Goal: Transaction & Acquisition: Purchase product/service

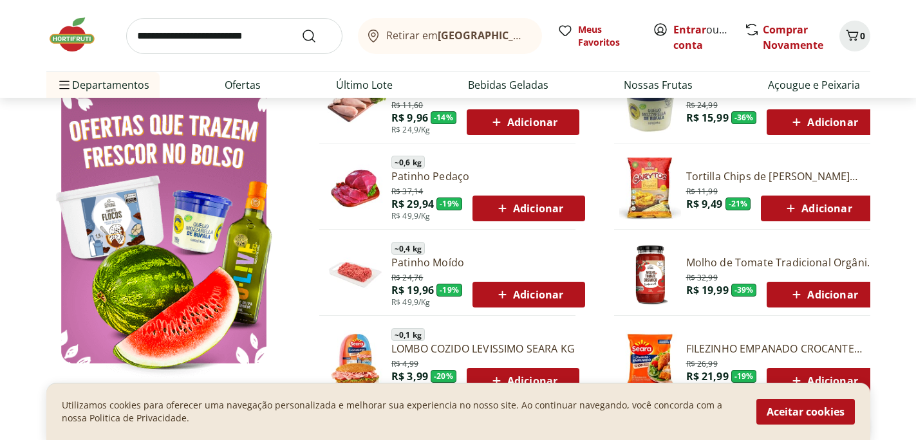
scroll to position [722, 0]
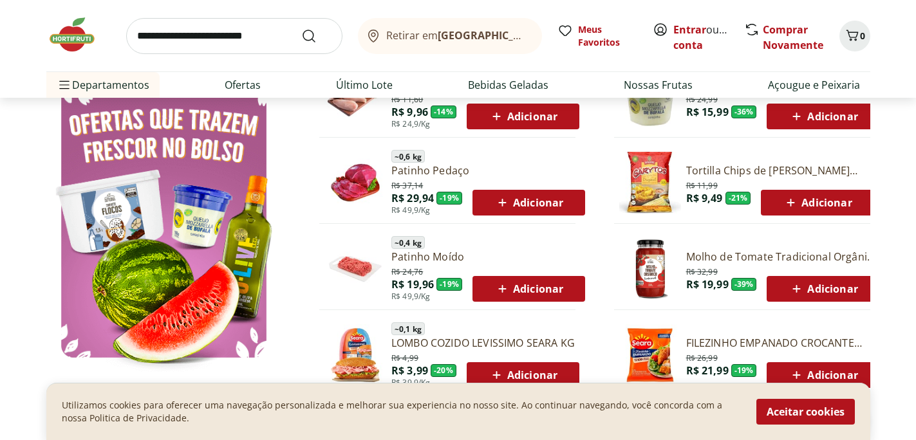
click at [525, 292] on span "Adicionar" at bounding box center [528, 288] width 69 height 15
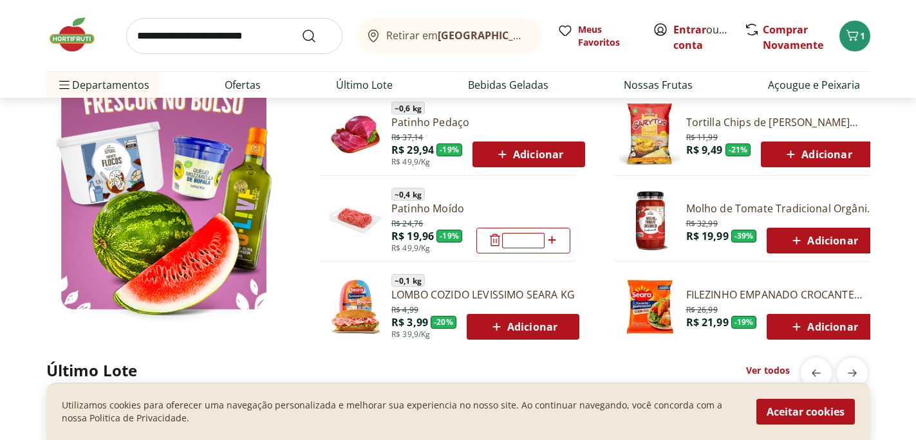
scroll to position [784, 0]
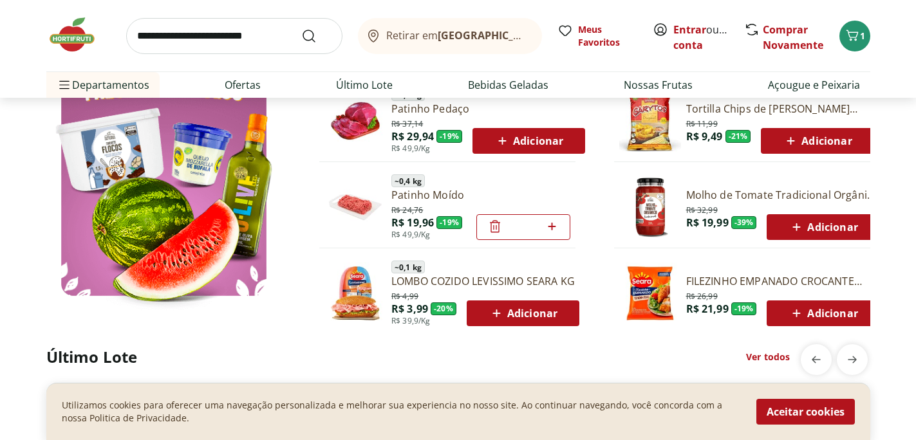
click at [826, 228] on span "Adicionar" at bounding box center [822, 226] width 69 height 15
click at [553, 227] on icon at bounding box center [552, 226] width 16 height 15
type input "*"
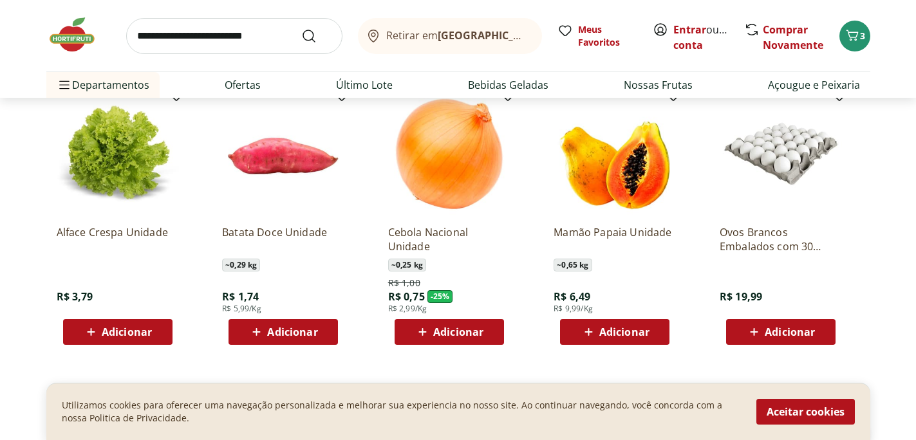
scroll to position [1466, 0]
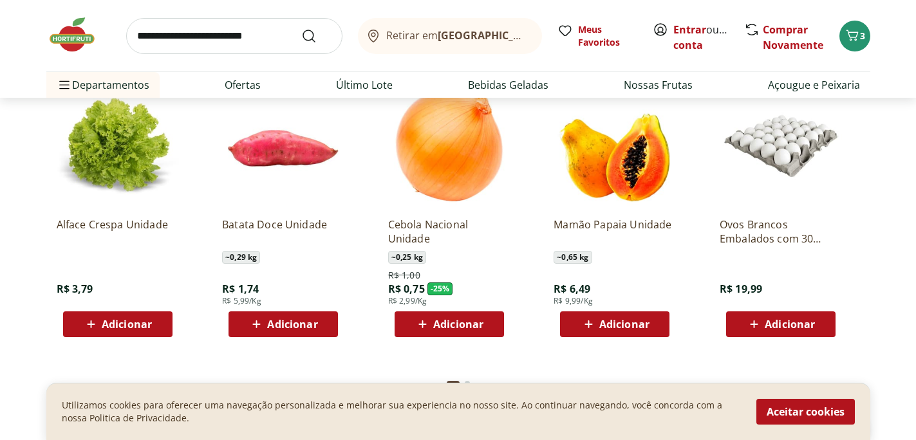
click at [301, 324] on span "Adicionar" at bounding box center [292, 324] width 50 height 10
click at [322, 326] on icon at bounding box center [320, 323] width 16 height 15
type input "*"
click at [628, 324] on span "Adicionar" at bounding box center [624, 324] width 50 height 10
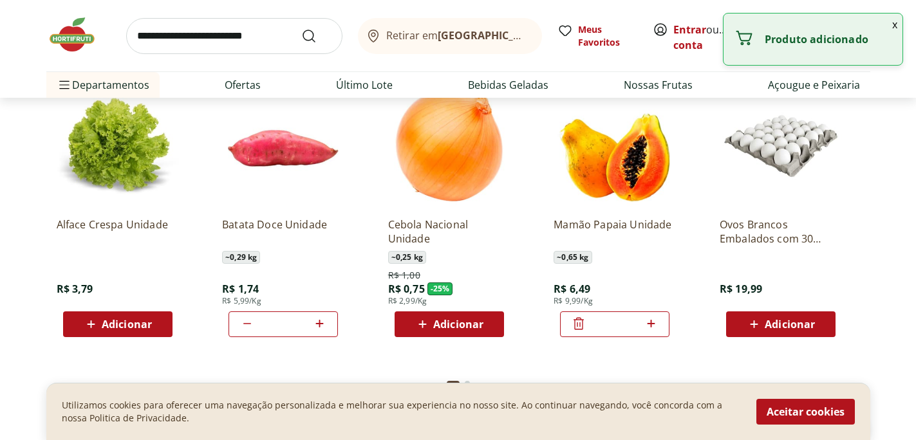
click at [651, 326] on icon at bounding box center [651, 323] width 16 height 15
type input "*"
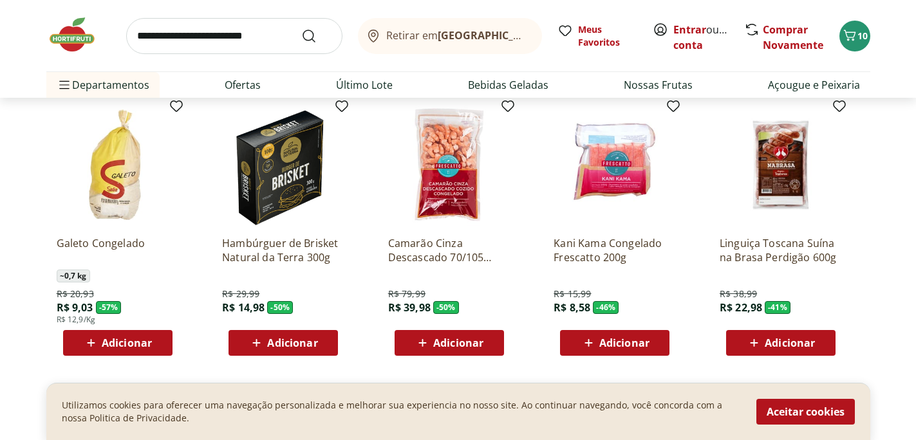
scroll to position [1823, 0]
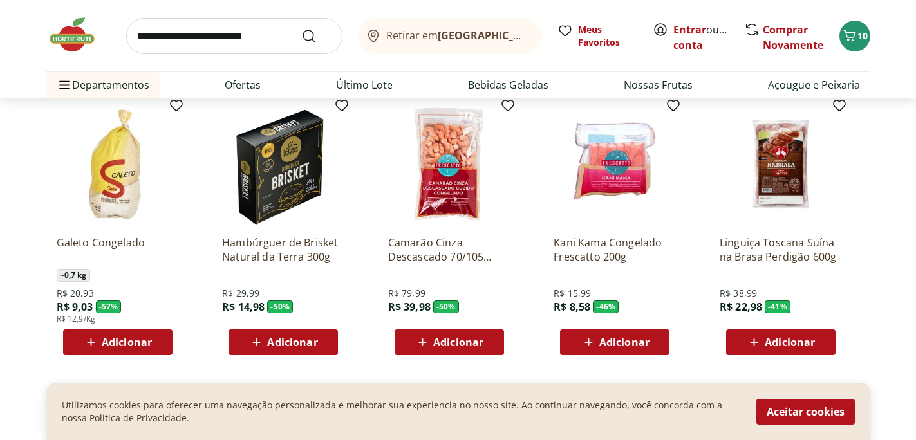
click at [464, 345] on span "Adicionar" at bounding box center [458, 342] width 50 height 10
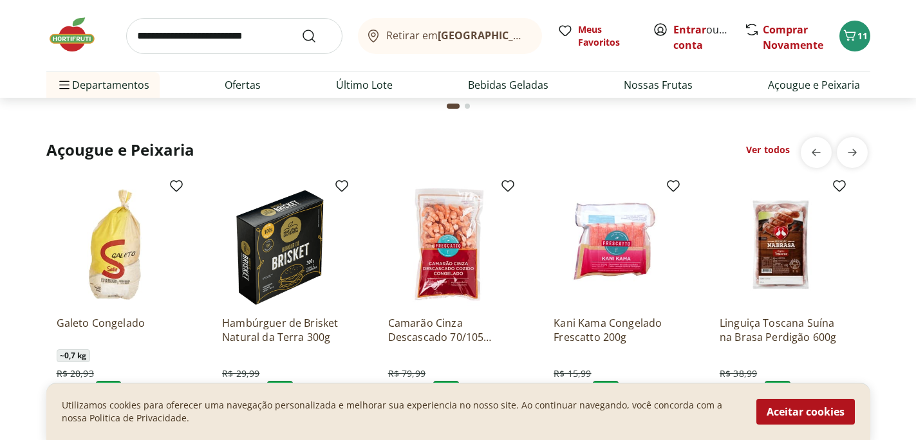
scroll to position [1744, 0]
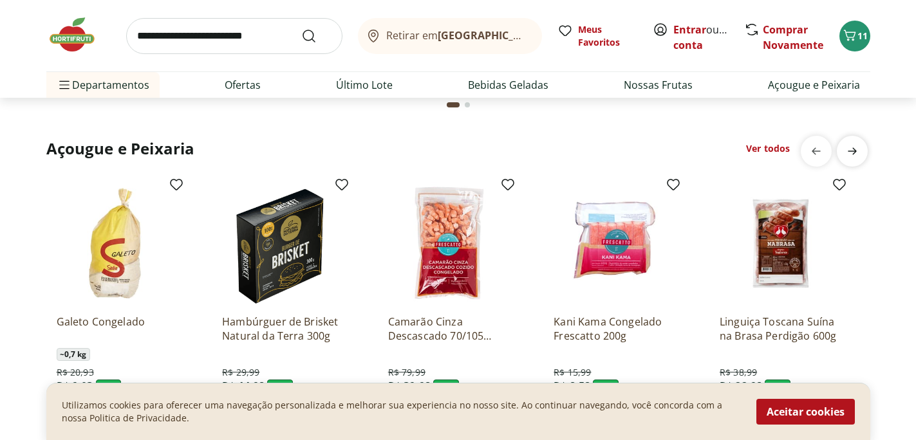
click at [857, 151] on icon "next" at bounding box center [851, 151] width 15 height 15
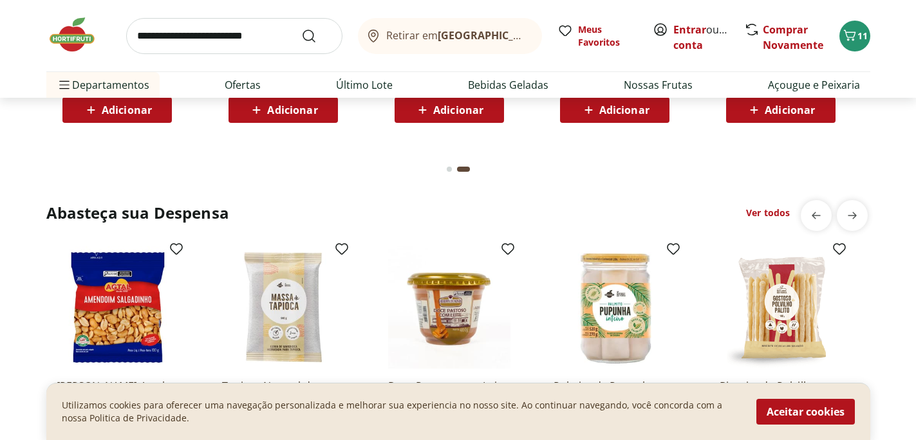
scroll to position [2128, 0]
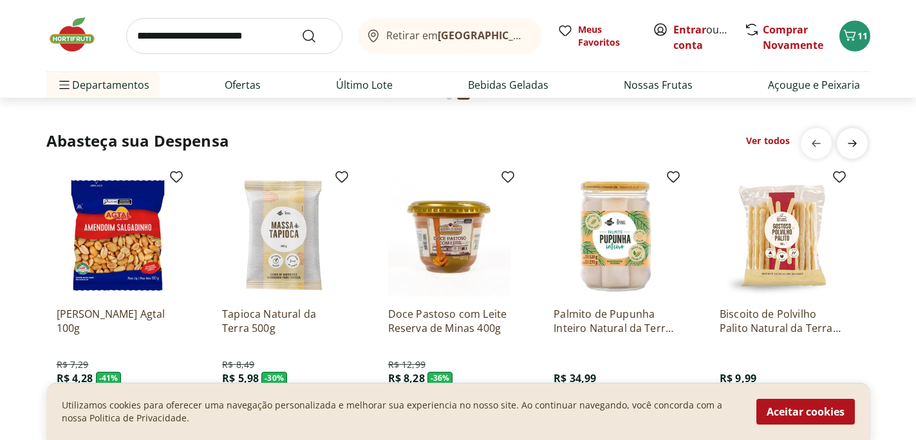
click at [854, 144] on icon "next" at bounding box center [852, 143] width 9 height 7
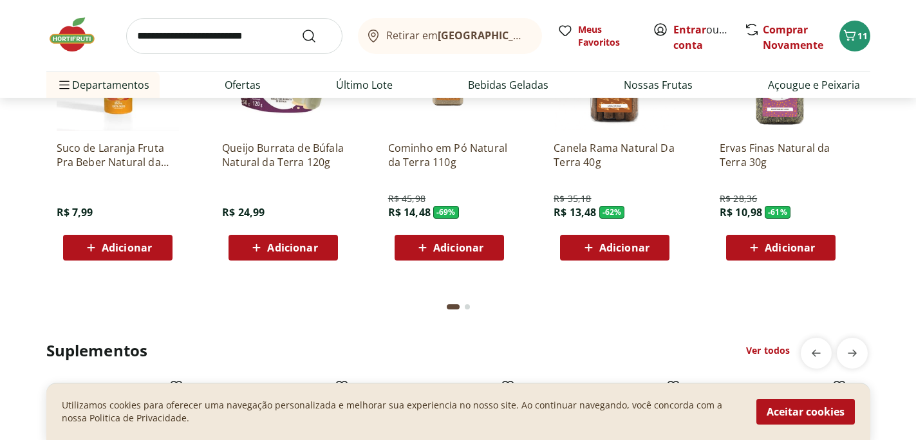
scroll to position [2647, 0]
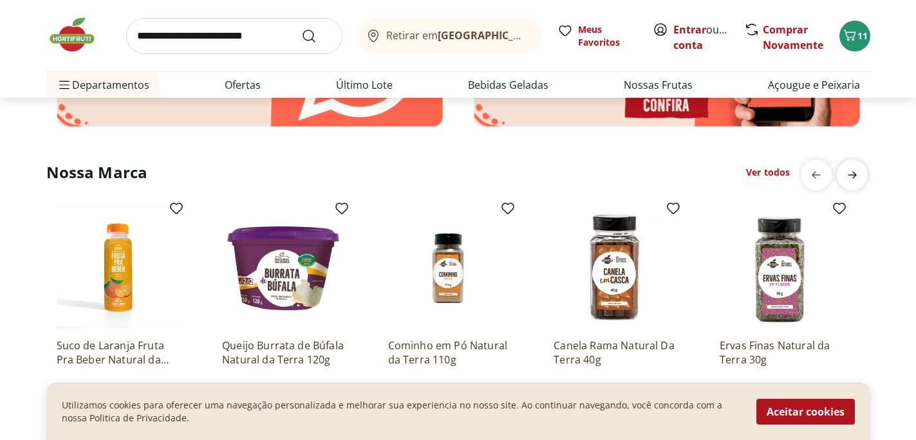
click at [855, 174] on icon "next" at bounding box center [852, 174] width 9 height 7
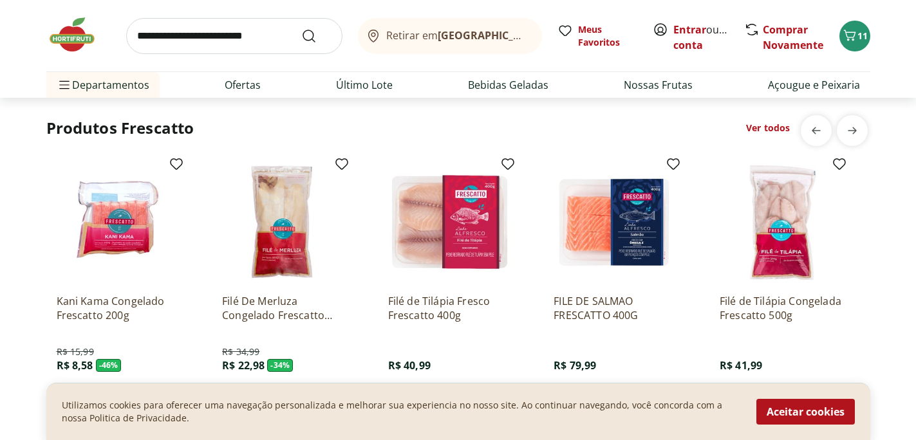
scroll to position [3817, 0]
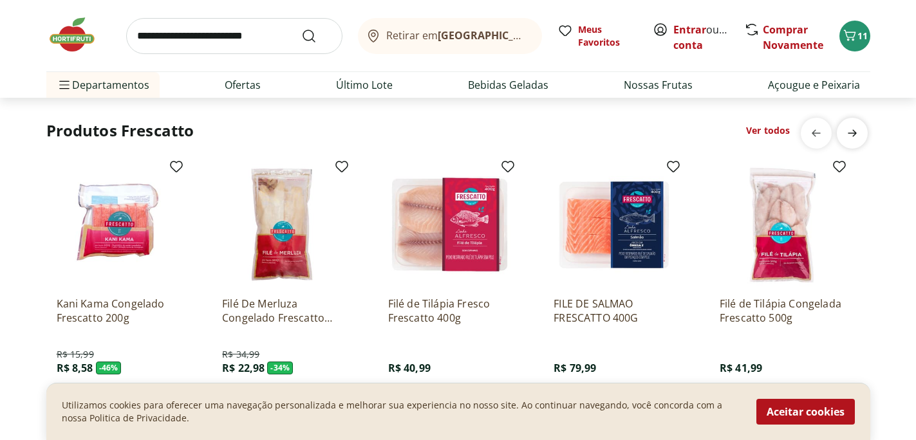
click at [856, 135] on icon "next" at bounding box center [851, 133] width 15 height 15
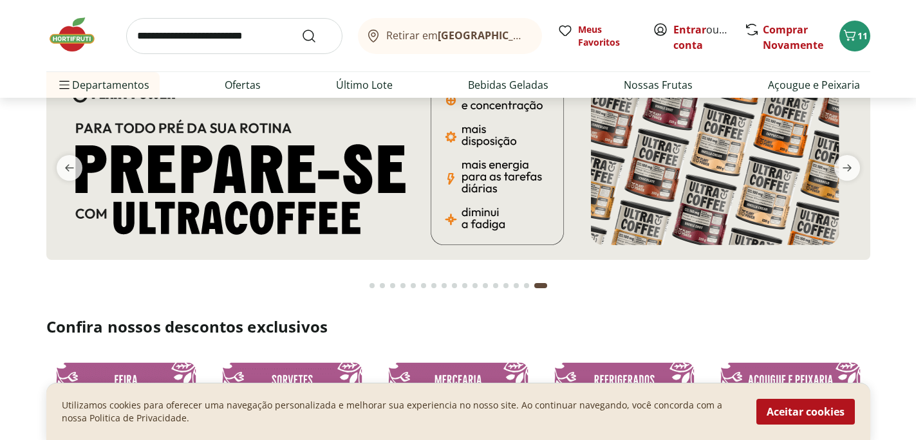
scroll to position [0, 0]
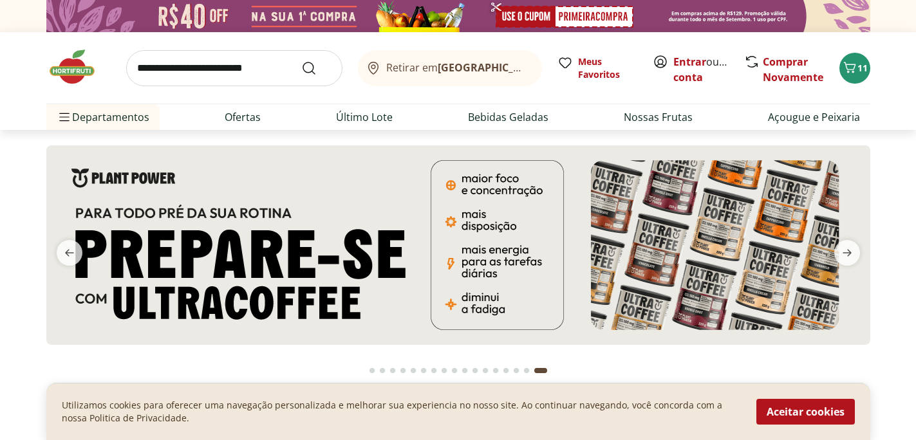
click at [763, 220] on img at bounding box center [458, 245] width 824 height 200
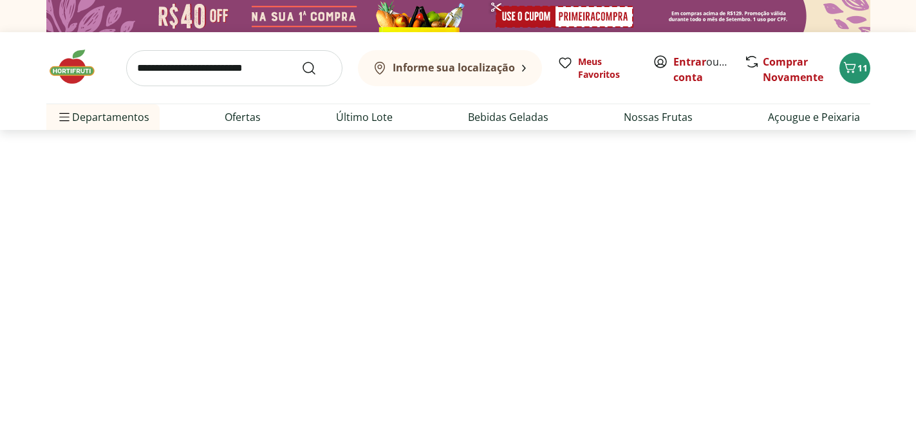
select select "**********"
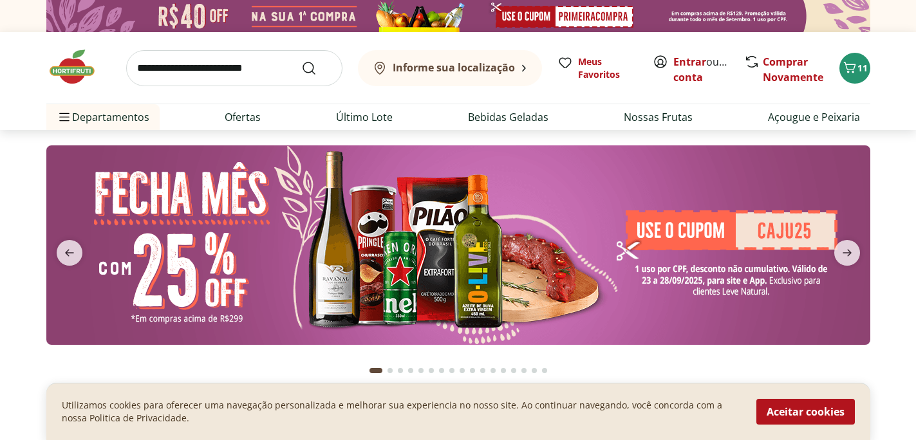
type input "*"
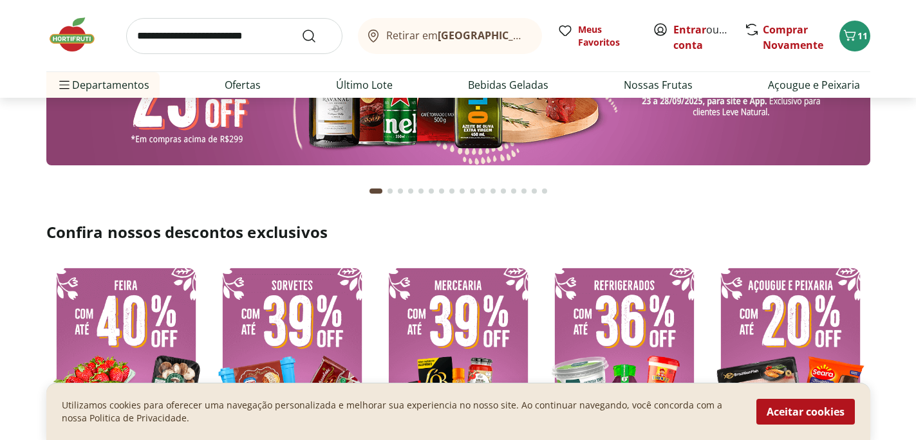
scroll to position [177, 0]
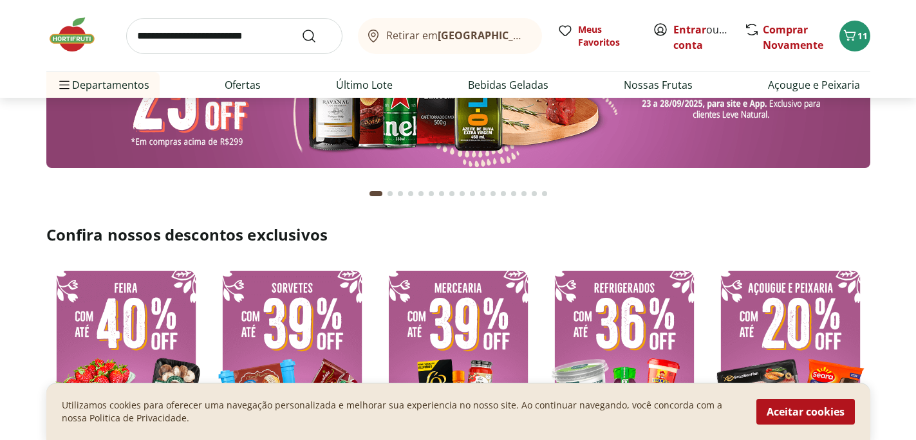
click at [310, 318] on img at bounding box center [292, 367] width 160 height 213
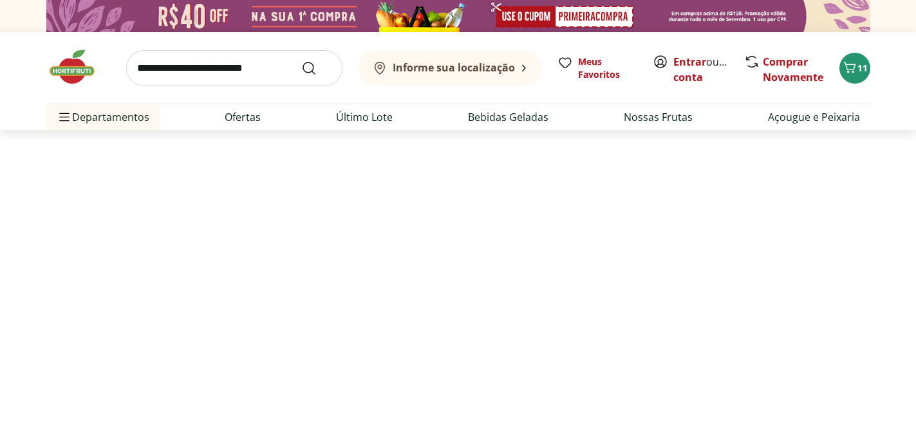
select select "**********"
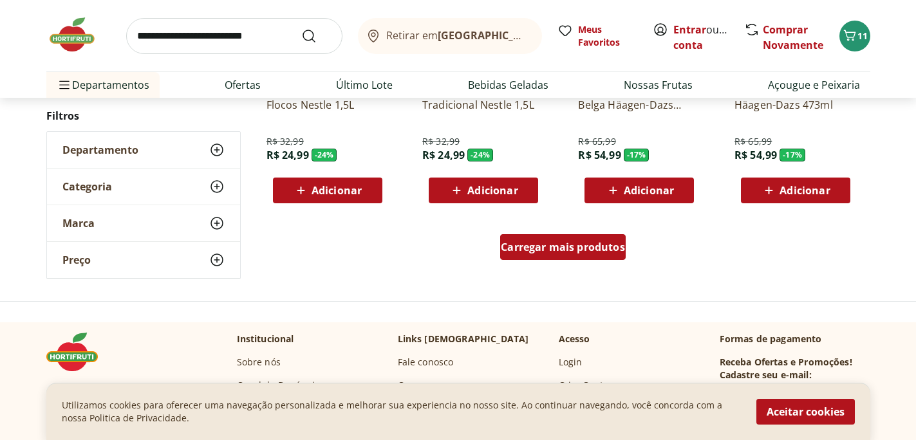
scroll to position [829, 0]
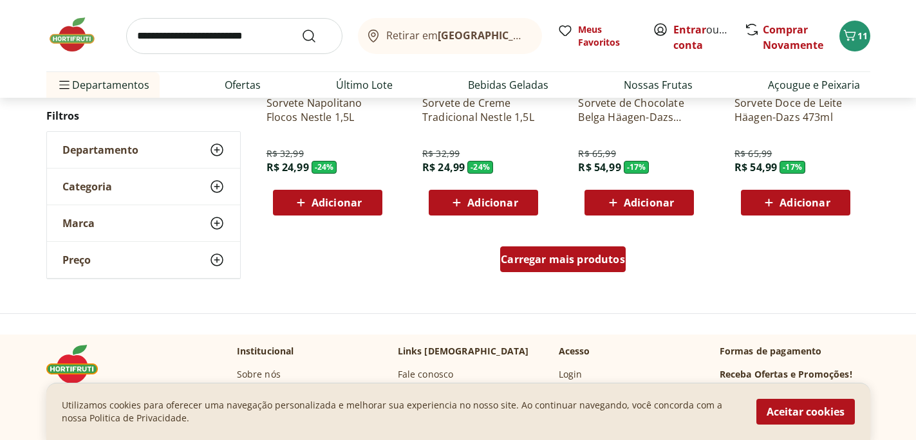
click at [534, 261] on span "Carregar mais produtos" at bounding box center [563, 259] width 124 height 10
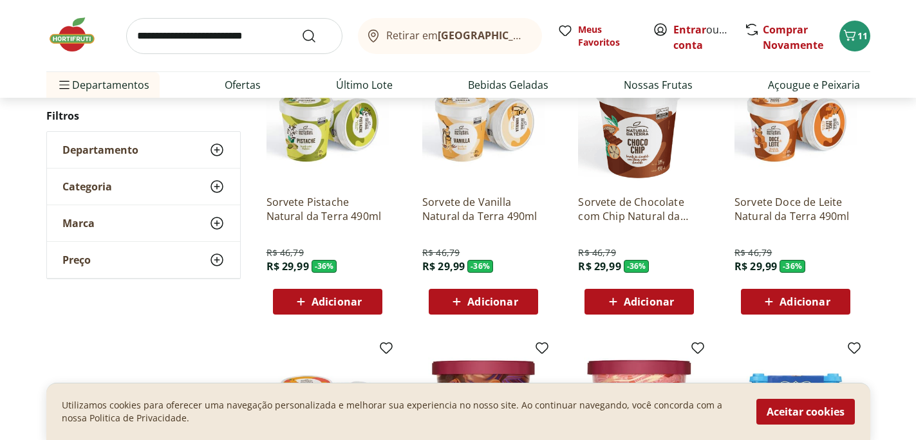
scroll to position [180, 0]
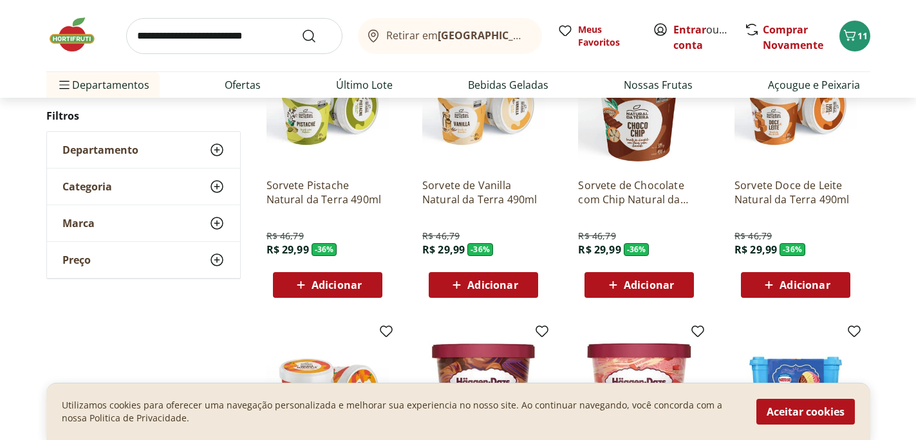
click at [642, 127] on img at bounding box center [639, 107] width 122 height 122
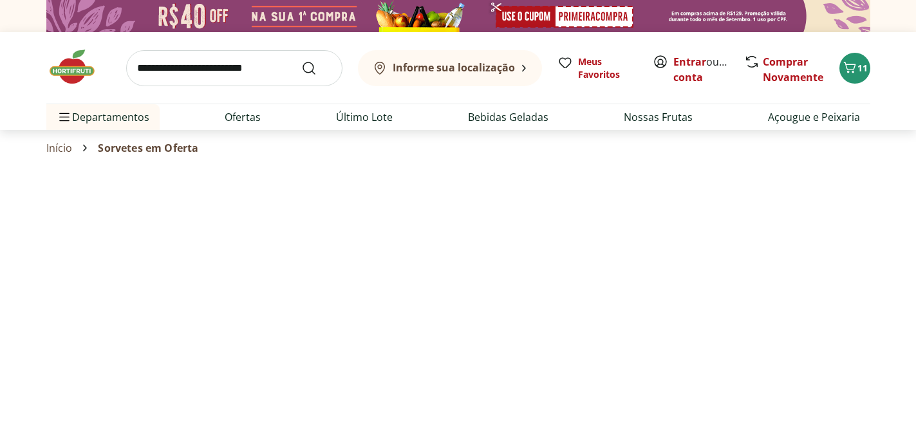
scroll to position [180, 0]
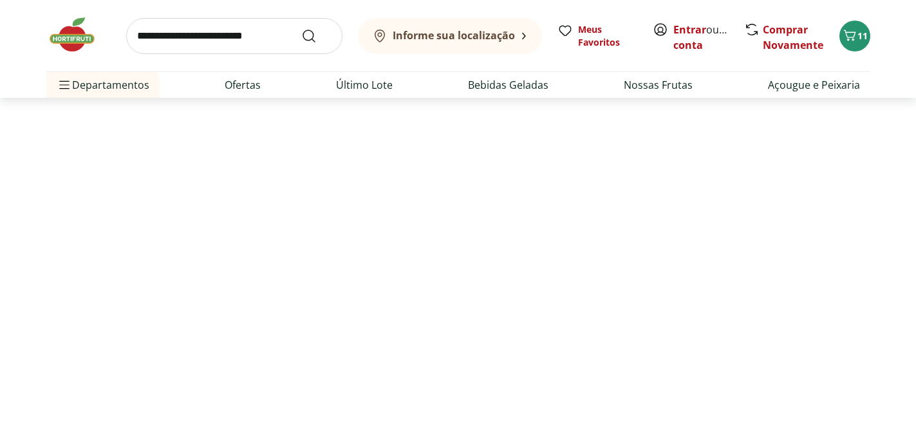
select select "**********"
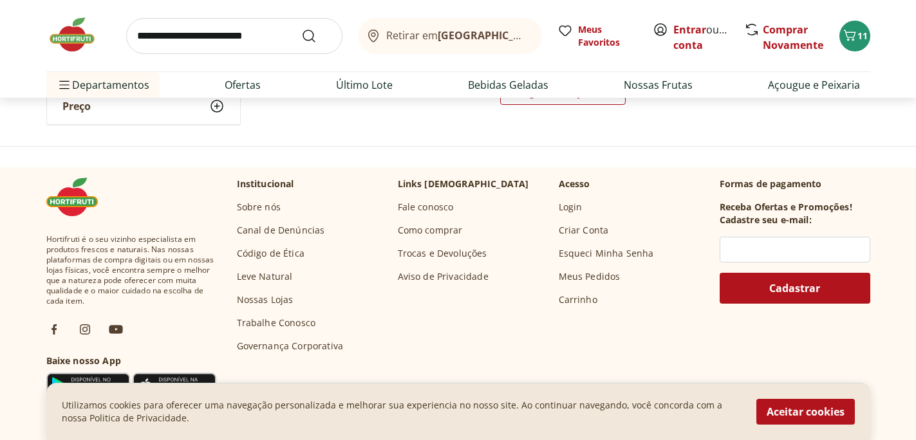
scroll to position [894, 0]
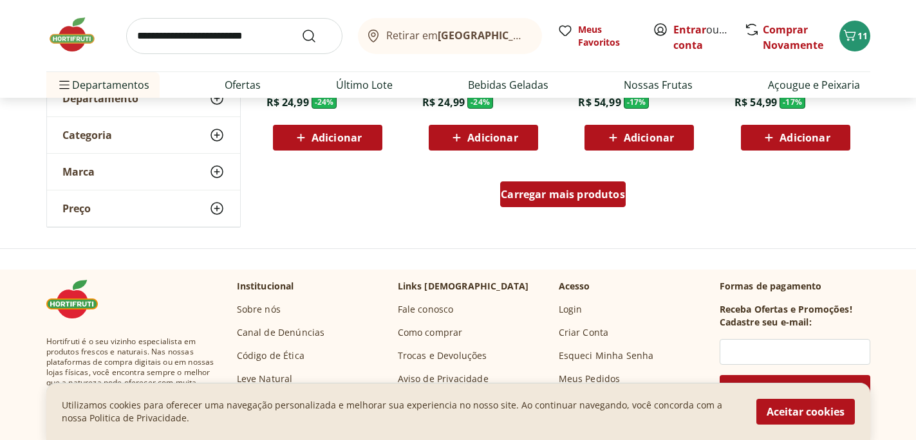
click at [550, 198] on span "Carregar mais produtos" at bounding box center [563, 194] width 124 height 10
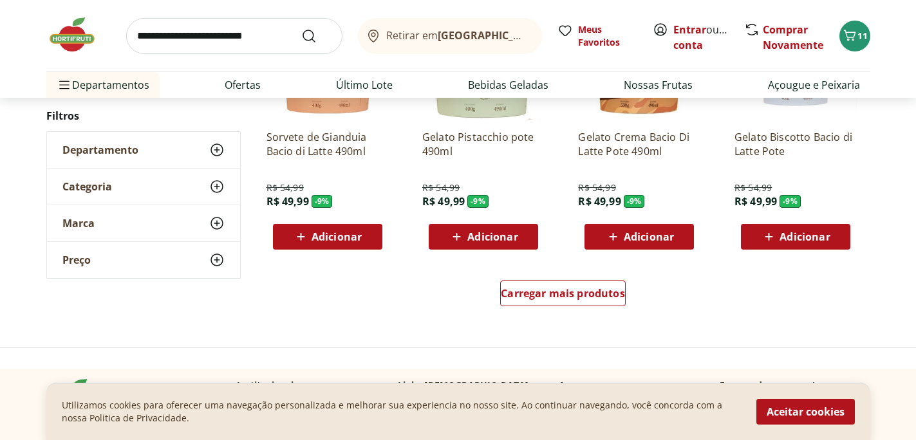
scroll to position [1635, 0]
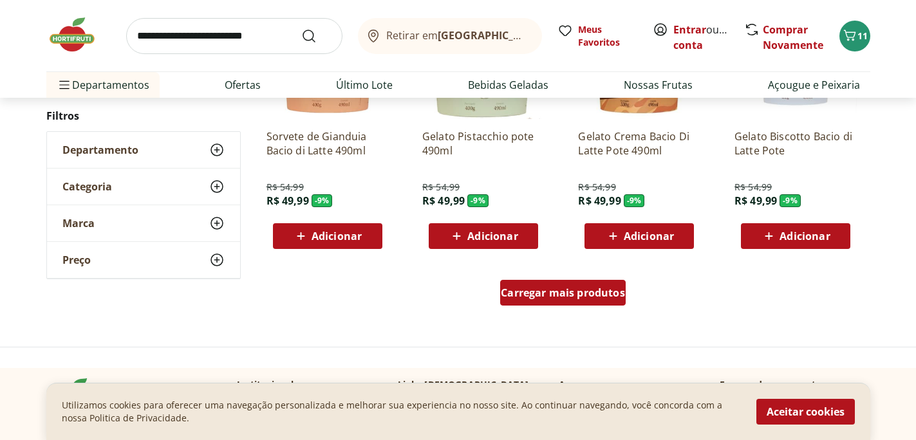
click at [555, 297] on span "Carregar mais produtos" at bounding box center [563, 293] width 124 height 10
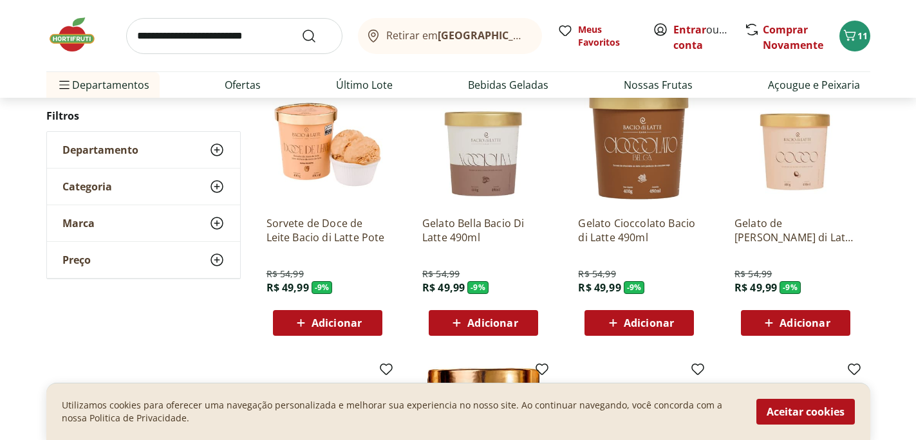
scroll to position [2123, 0]
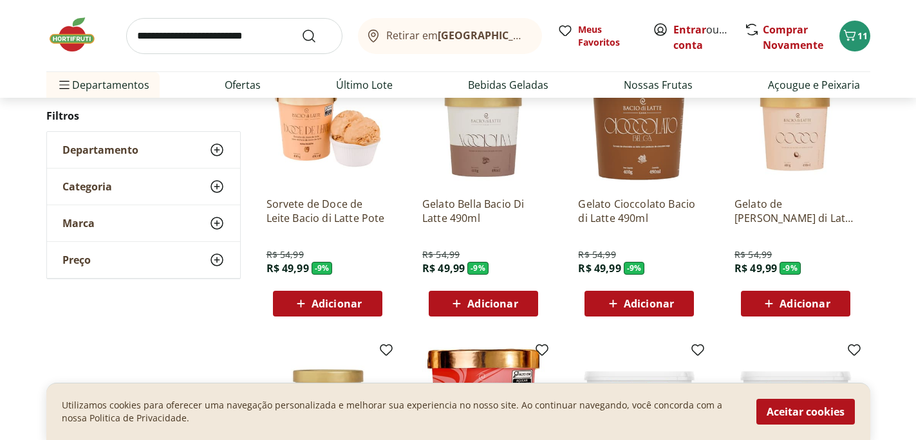
click at [644, 303] on span "Adicionar" at bounding box center [649, 304] width 50 height 10
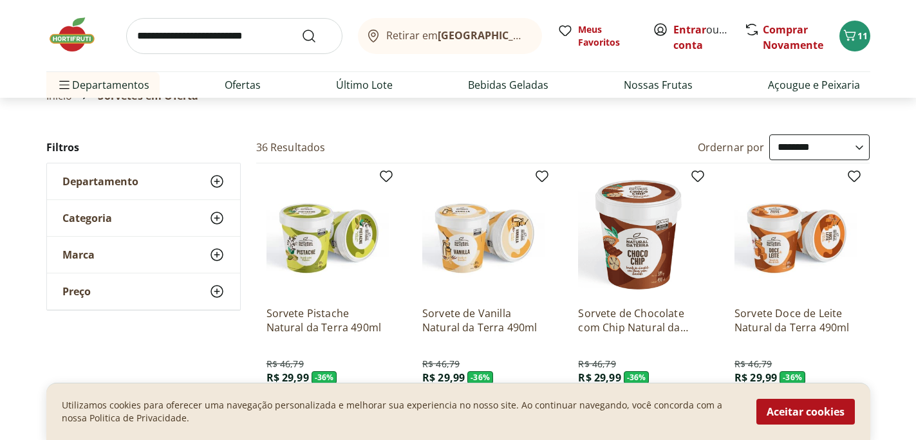
scroll to position [0, 0]
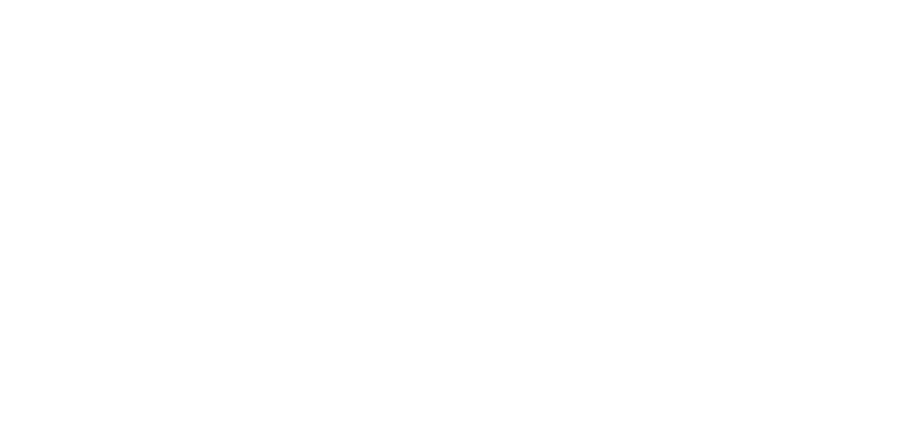
scroll to position [177, 0]
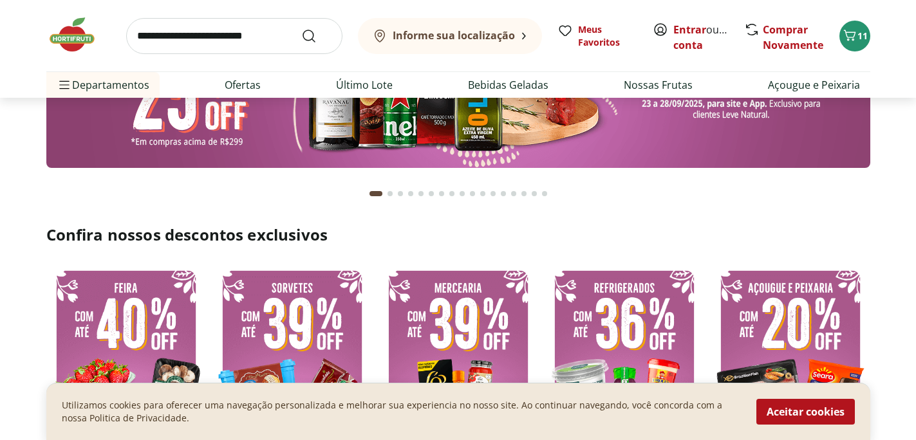
type input "*"
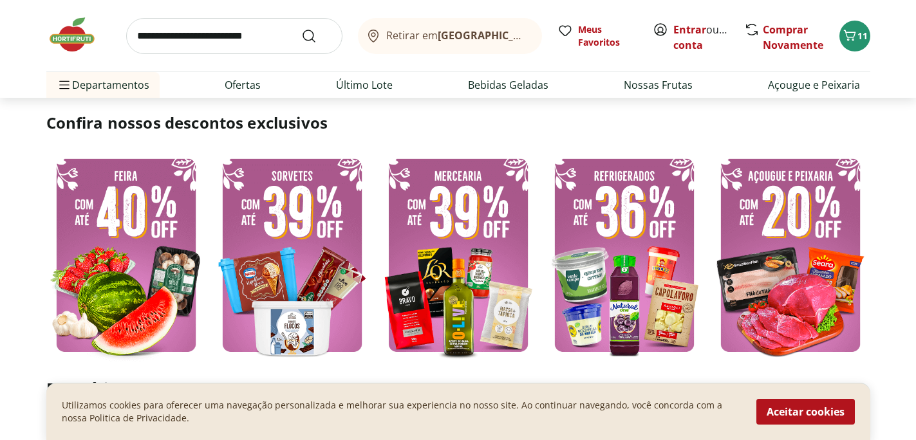
scroll to position [348, 0]
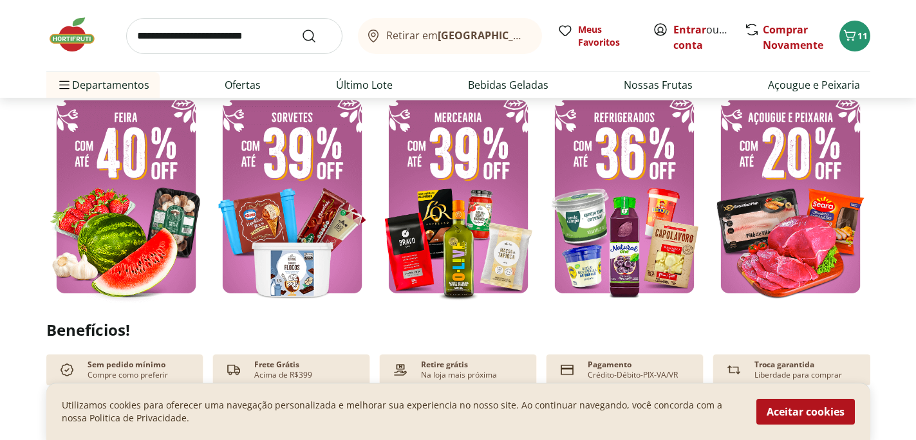
click at [817, 215] on img at bounding box center [791, 196] width 160 height 213
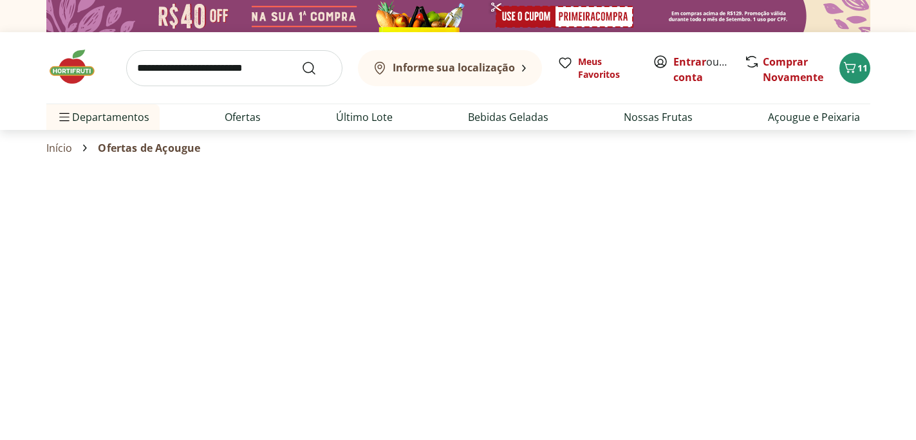
select select "**********"
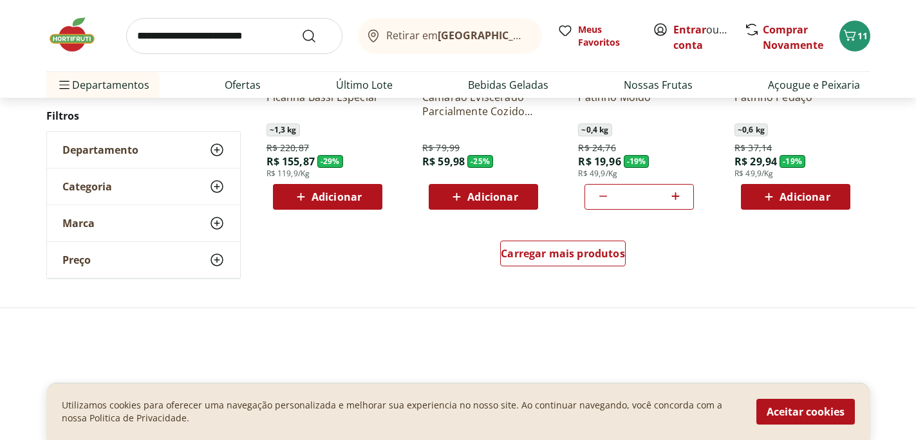
scroll to position [872, 0]
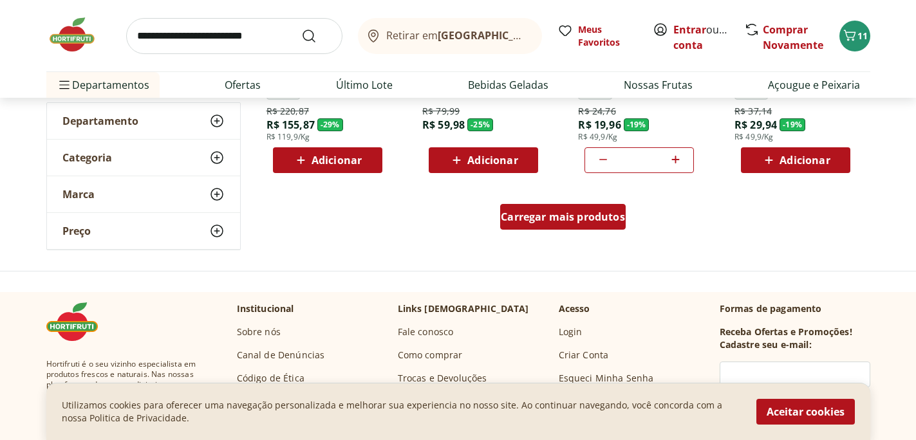
click at [552, 213] on span "Carregar mais produtos" at bounding box center [563, 217] width 124 height 10
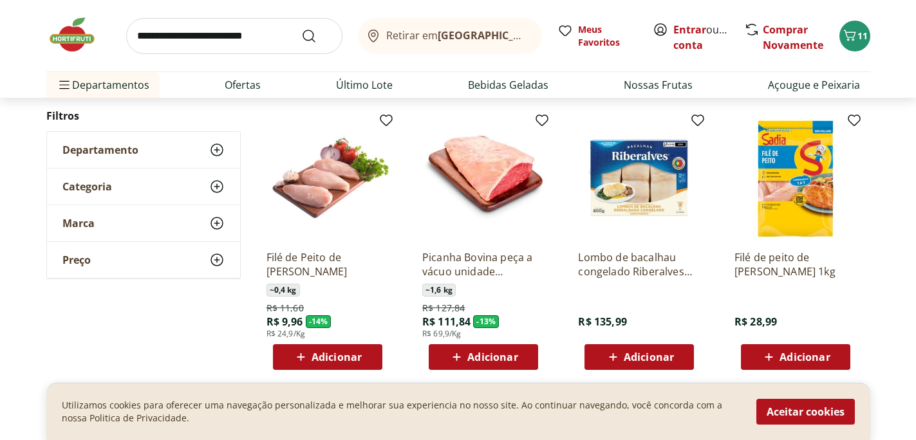
scroll to position [979, 0]
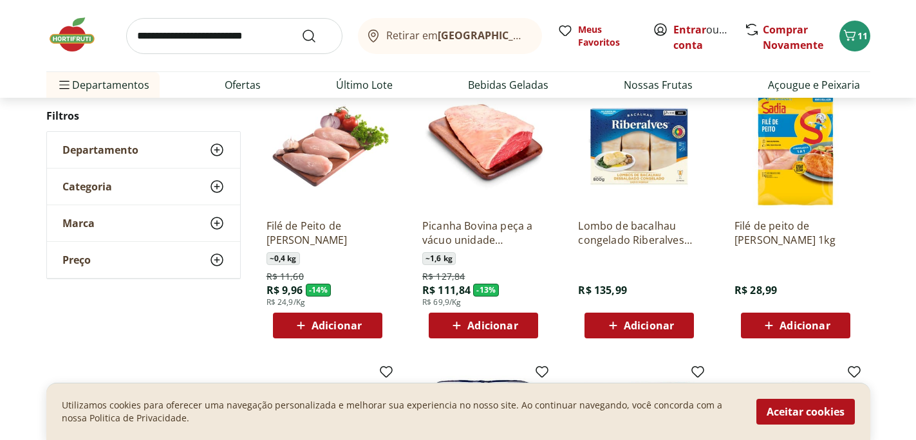
click at [333, 325] on span "Adicionar" at bounding box center [337, 326] width 50 height 10
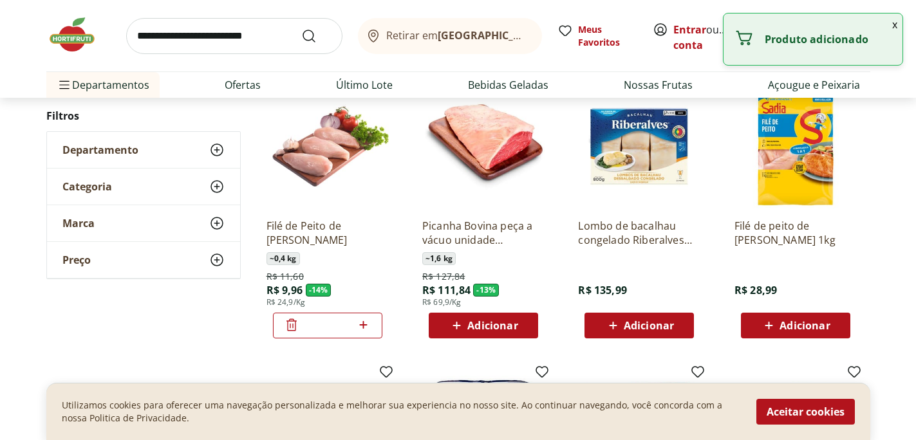
click at [368, 324] on icon at bounding box center [363, 324] width 16 height 15
type input "*"
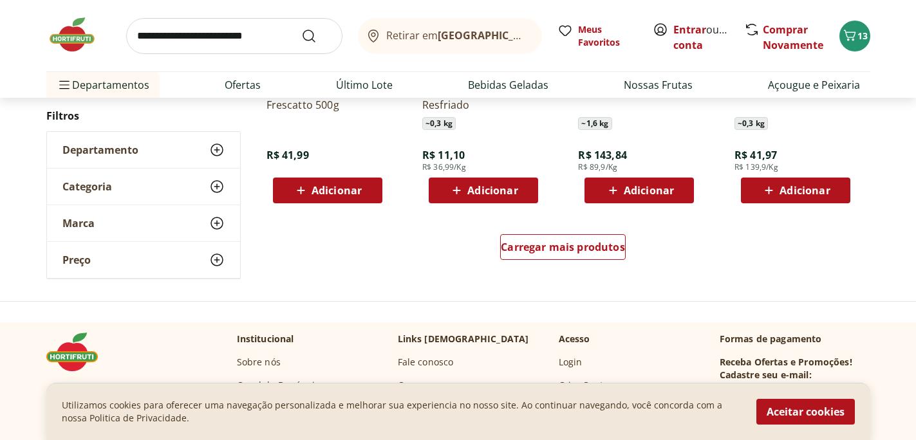
scroll to position [1681, 0]
click at [552, 250] on span "Carregar mais produtos" at bounding box center [563, 247] width 124 height 10
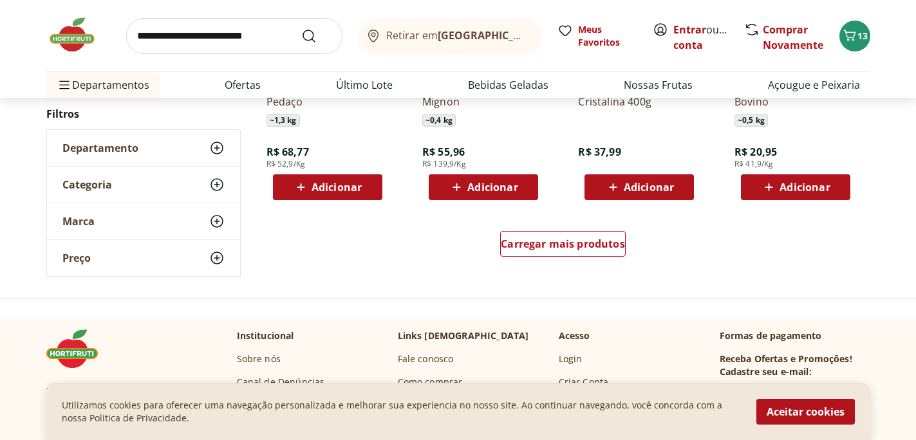
scroll to position [2526, 0]
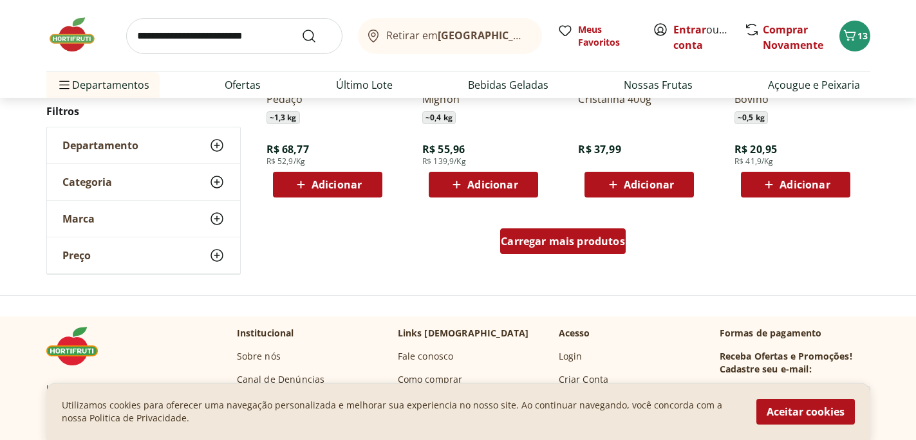
click at [552, 242] on span "Carregar mais produtos" at bounding box center [563, 241] width 124 height 10
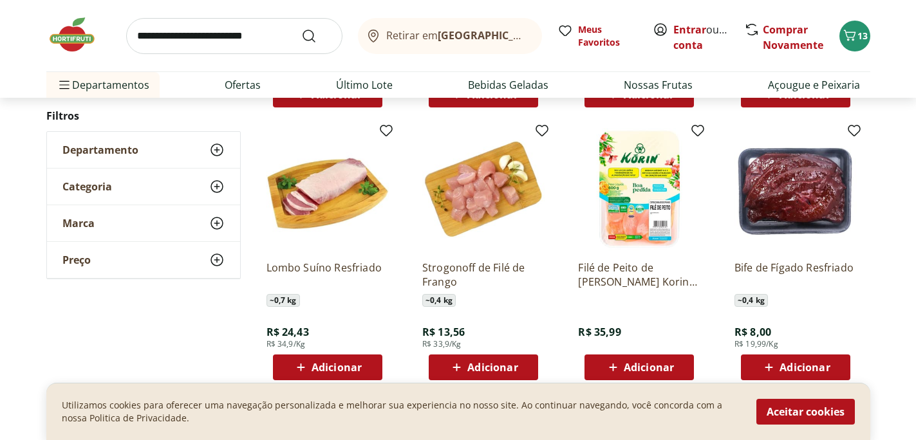
scroll to position [2637, 0]
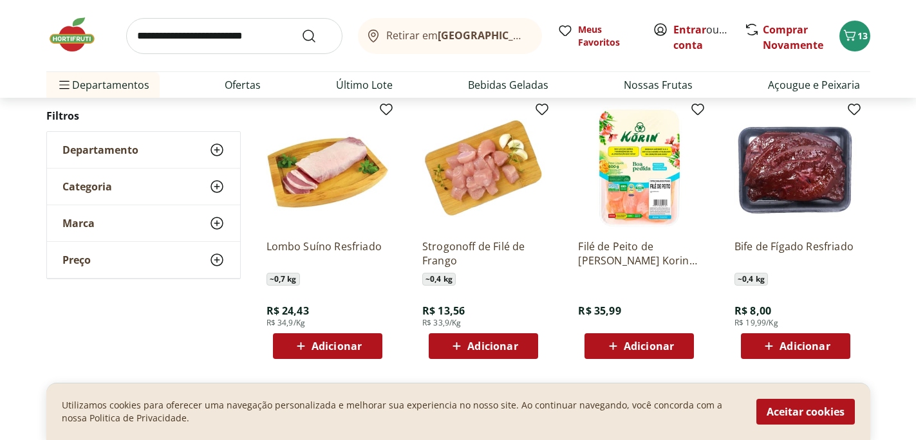
click at [491, 346] on span "Adicionar" at bounding box center [492, 346] width 50 height 10
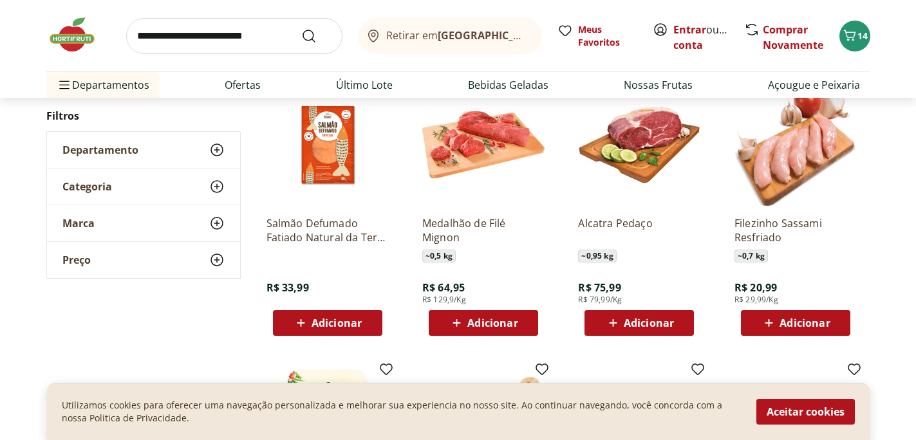
scroll to position [2931, 0]
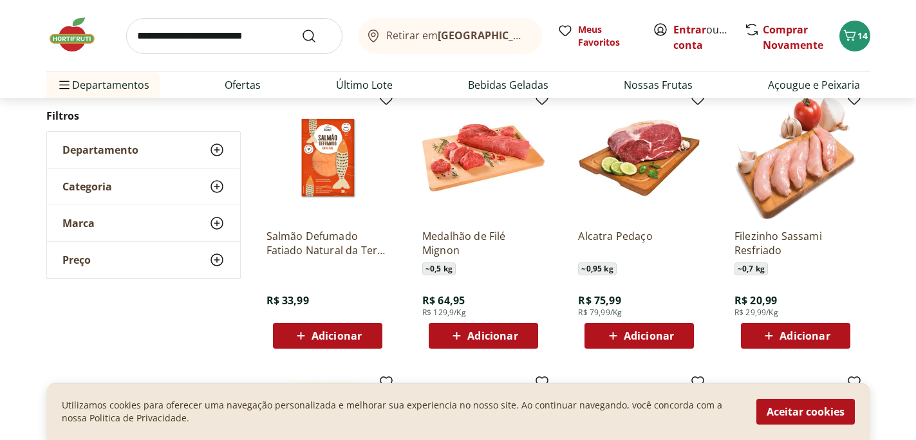
click at [807, 336] on span "Adicionar" at bounding box center [804, 336] width 50 height 10
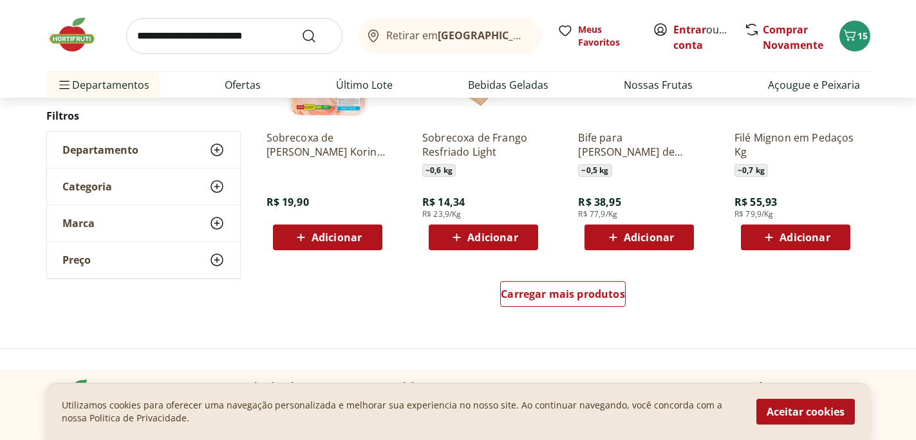
scroll to position [3379, 0]
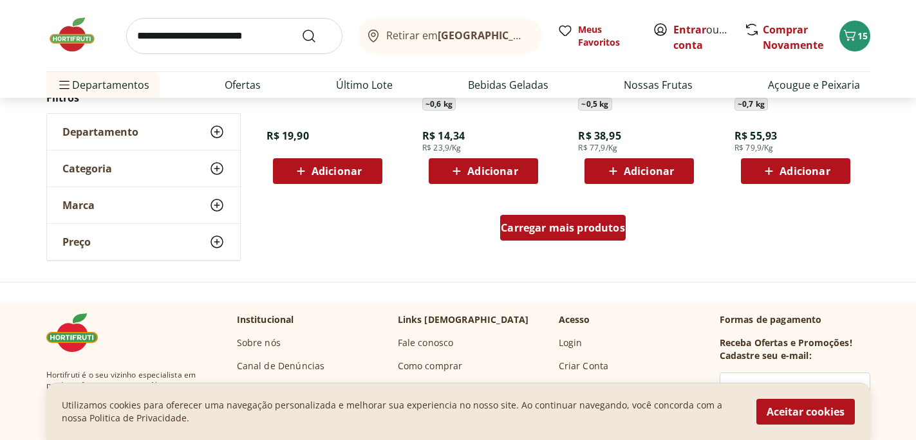
click at [550, 231] on span "Carregar mais produtos" at bounding box center [563, 228] width 124 height 10
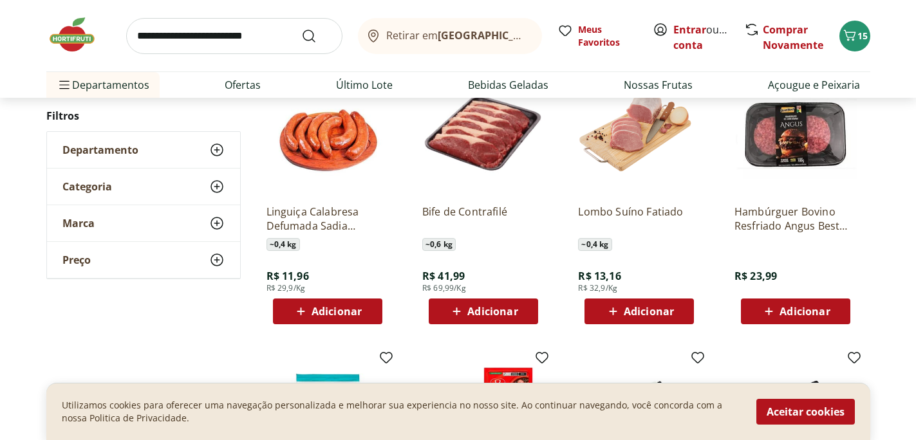
scroll to position [3805, 0]
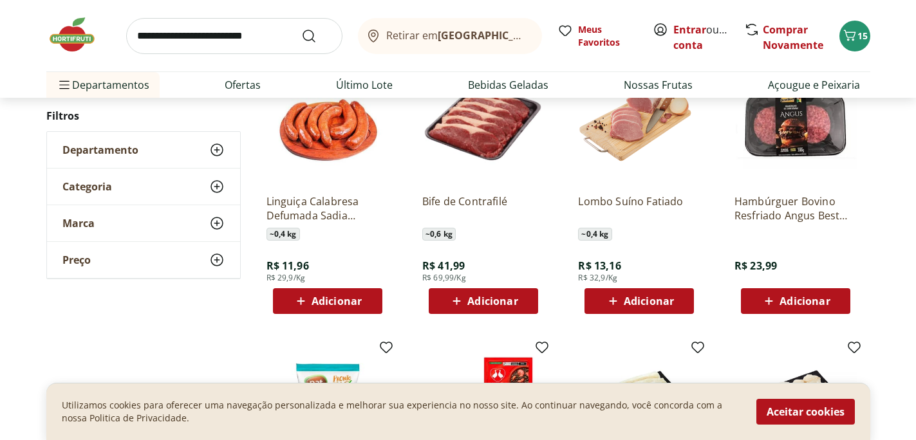
click at [795, 300] on span "Adicionar" at bounding box center [804, 301] width 50 height 10
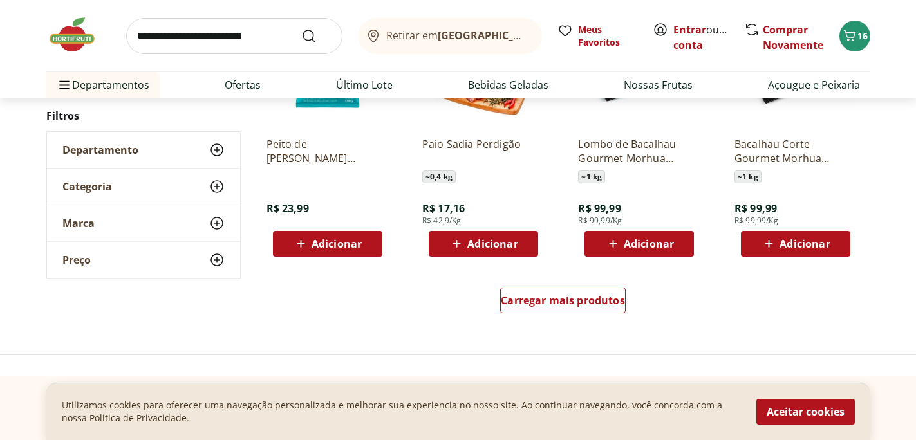
scroll to position [4204, 0]
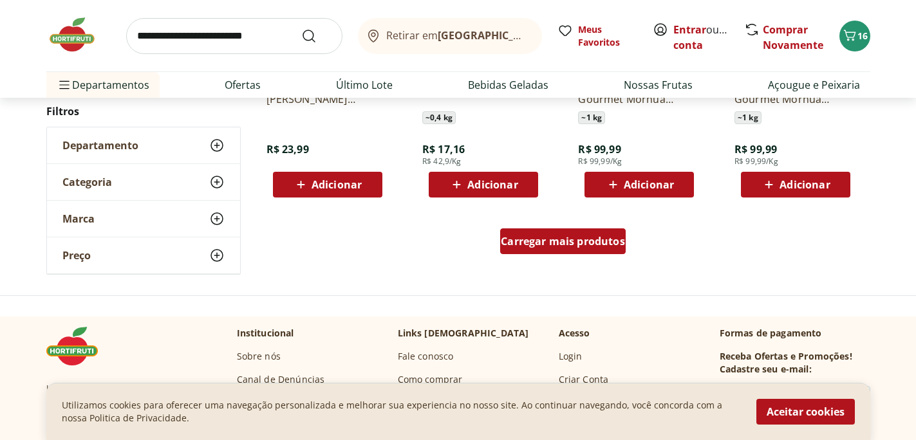
click at [575, 241] on span "Carregar mais produtos" at bounding box center [563, 241] width 124 height 10
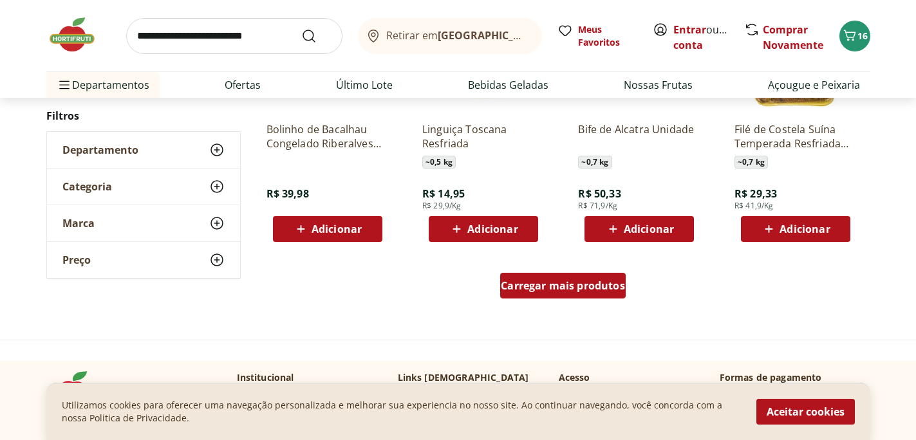
scroll to position [5001, 0]
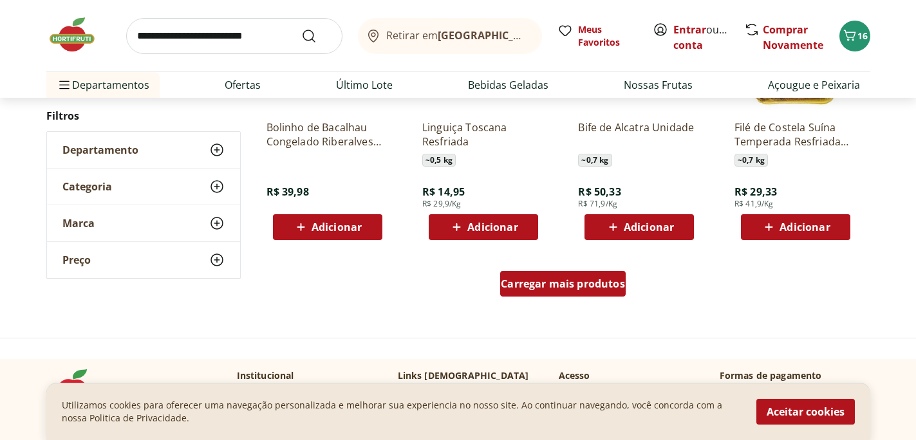
click at [593, 282] on span "Carregar mais produtos" at bounding box center [563, 284] width 124 height 10
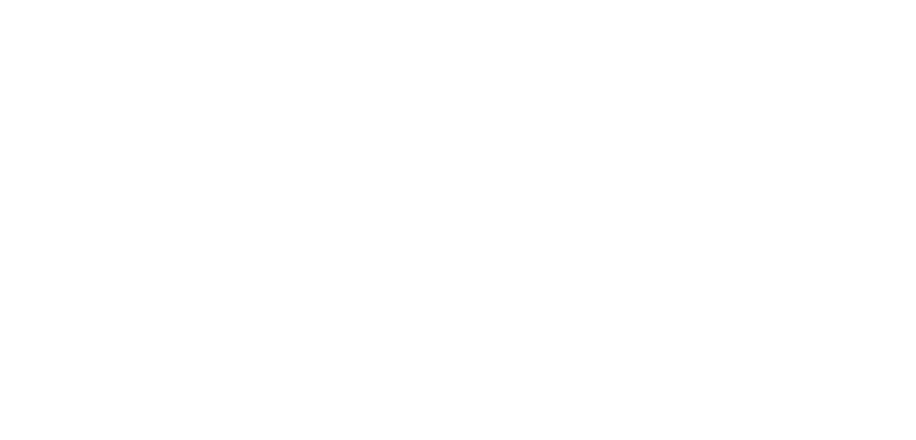
scroll to position [348, 0]
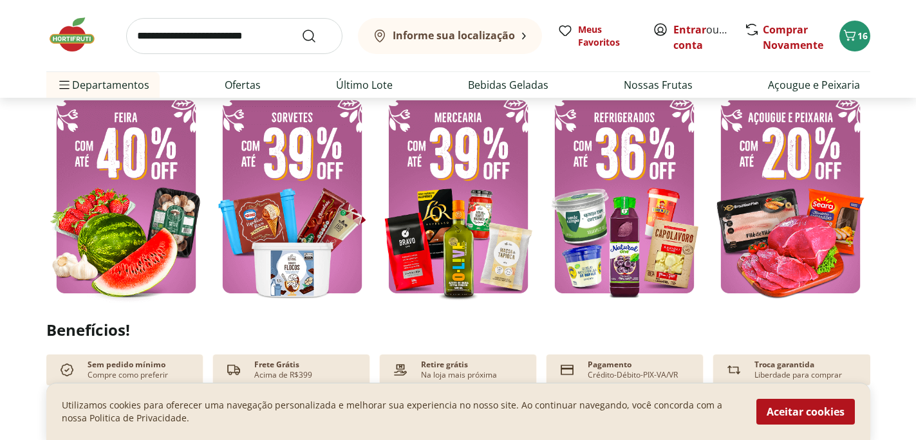
type input "*"
click at [631, 221] on img at bounding box center [625, 196] width 160 height 213
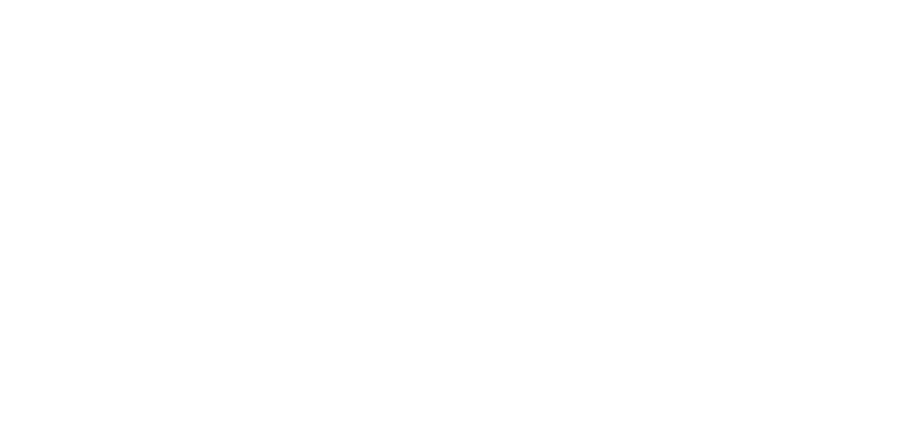
select select "**********"
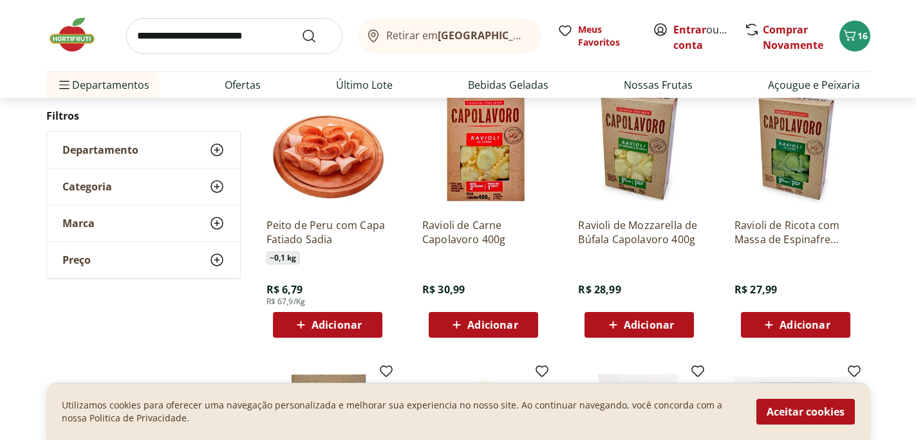
scroll to position [409, 0]
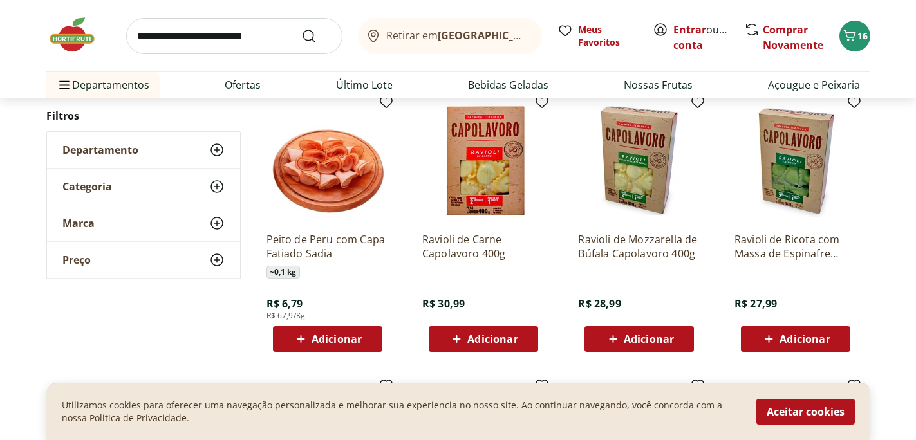
click at [646, 337] on span "Adicionar" at bounding box center [649, 339] width 50 height 10
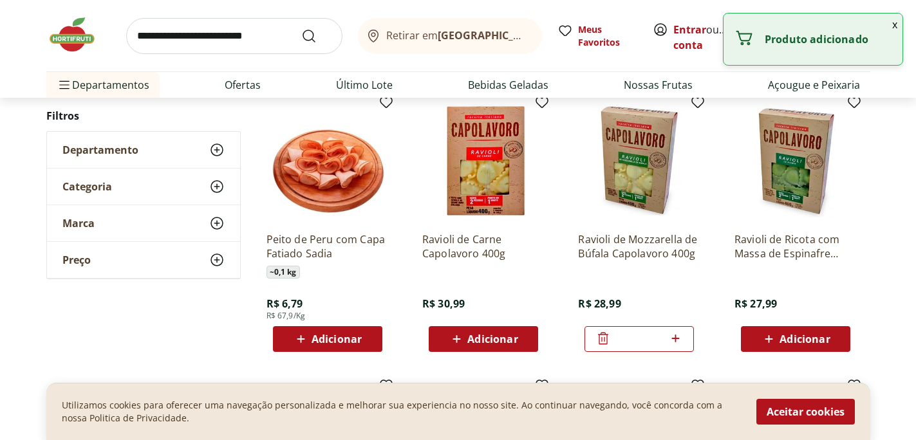
click at [794, 340] on span "Adicionar" at bounding box center [804, 339] width 50 height 10
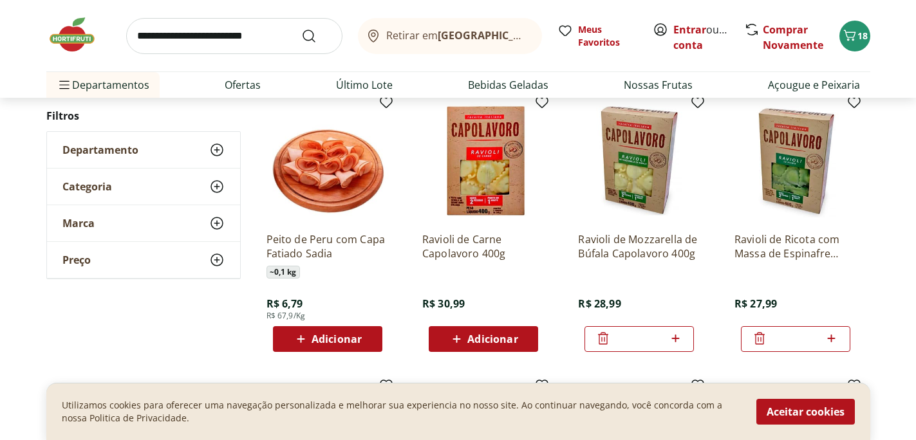
click at [324, 341] on span "Adicionar" at bounding box center [337, 339] width 50 height 10
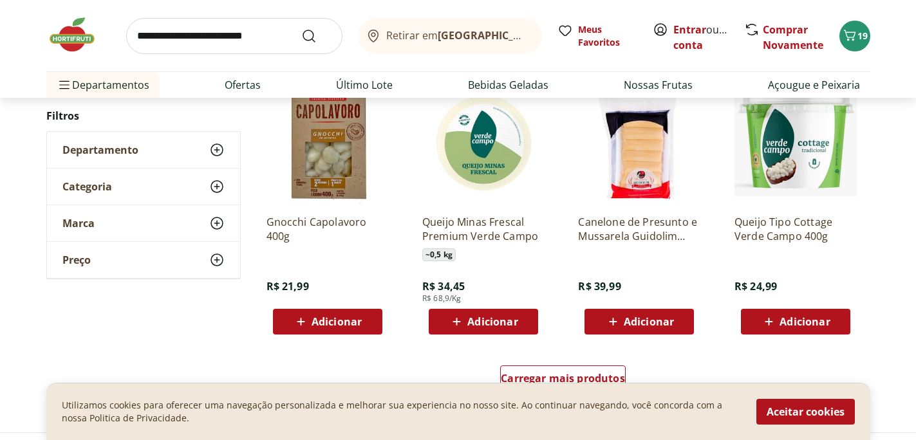
scroll to position [698, 0]
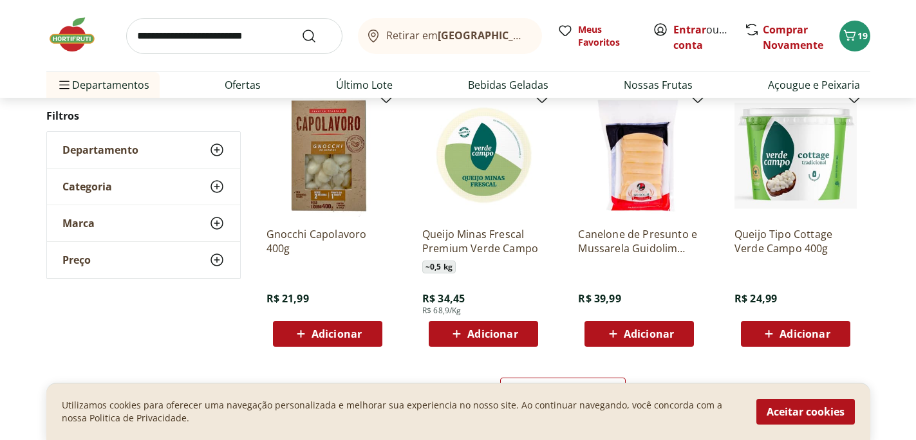
click at [326, 335] on span "Adicionar" at bounding box center [337, 334] width 50 height 10
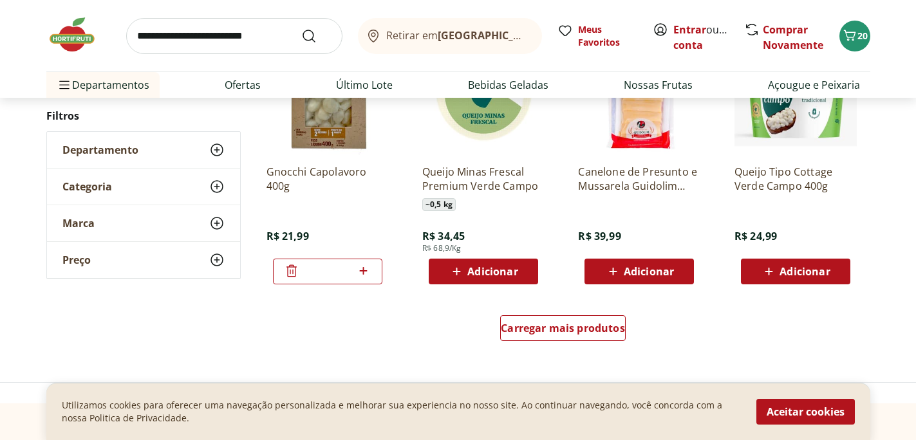
scroll to position [761, 0]
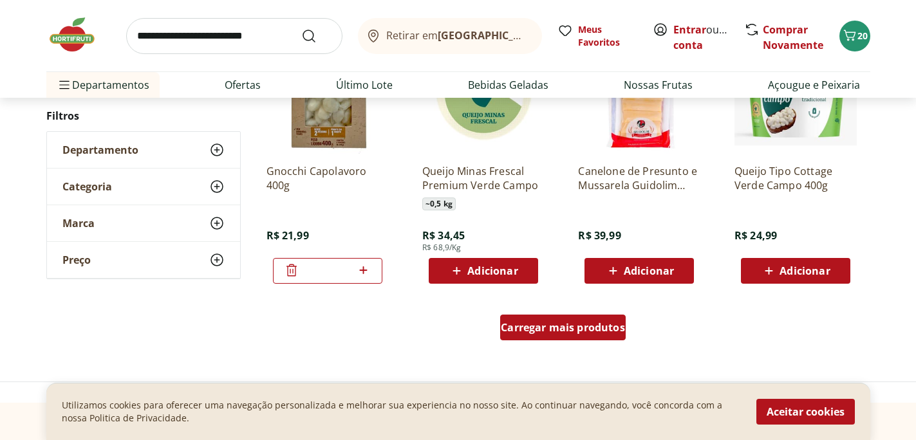
click at [555, 324] on span "Carregar mais produtos" at bounding box center [563, 327] width 124 height 10
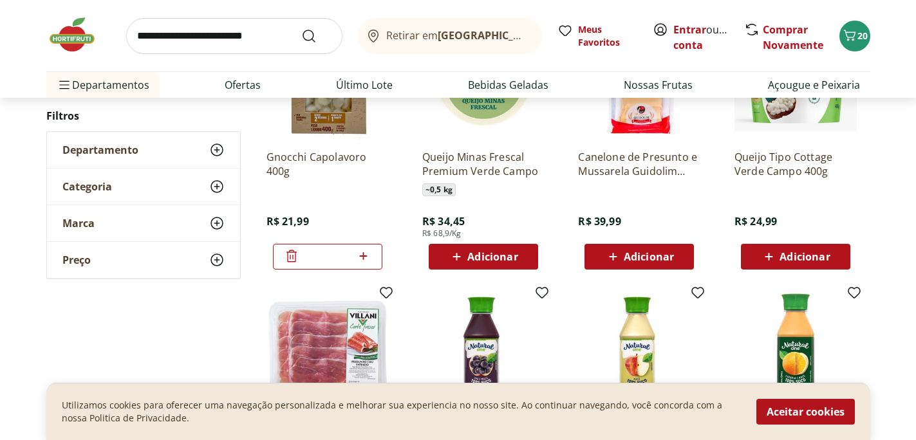
scroll to position [923, 0]
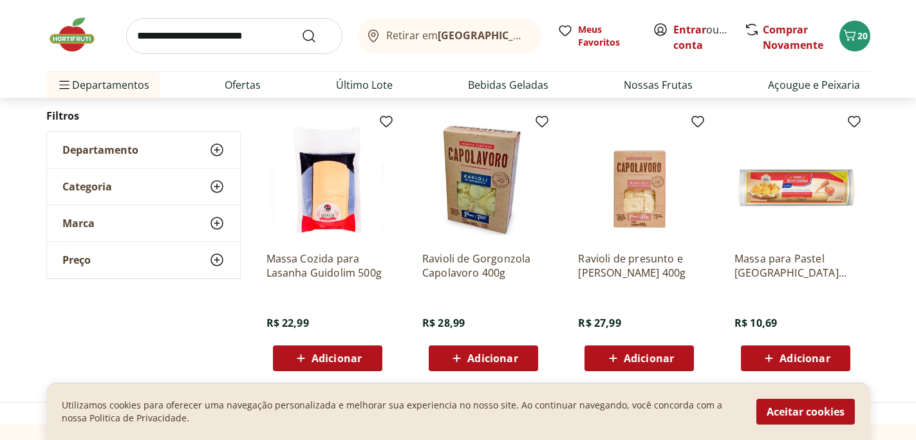
scroll to position [457, 0]
click at [648, 362] on span "Adicionar" at bounding box center [649, 358] width 50 height 10
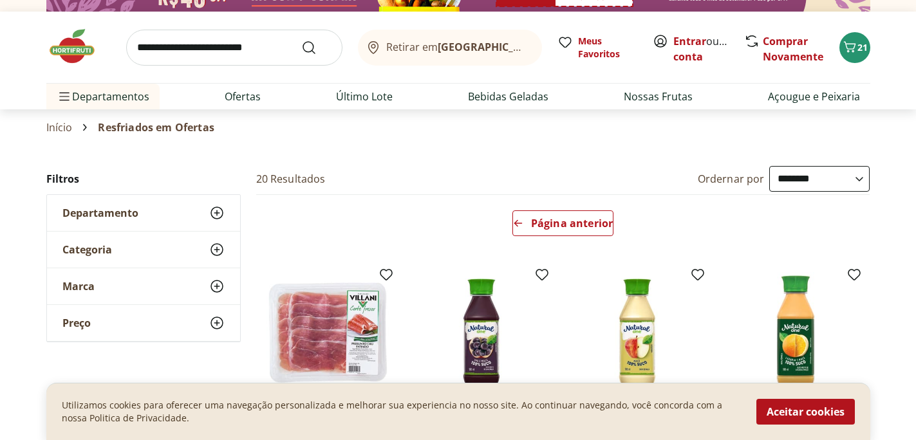
scroll to position [0, 0]
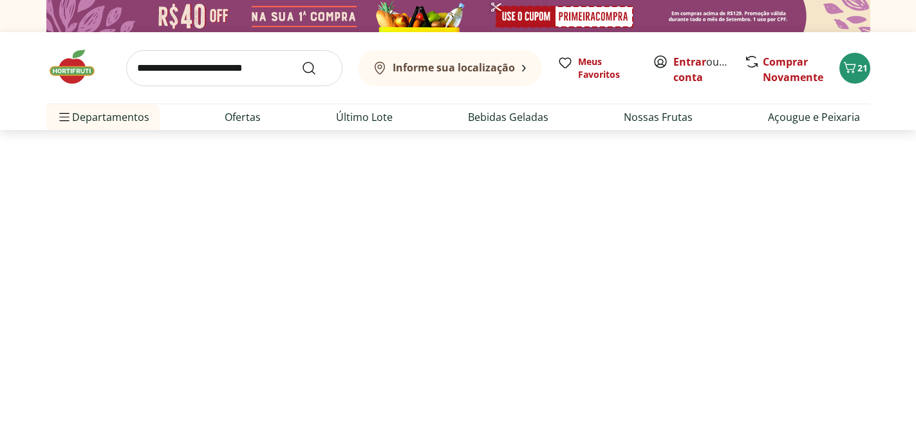
scroll to position [348, 0]
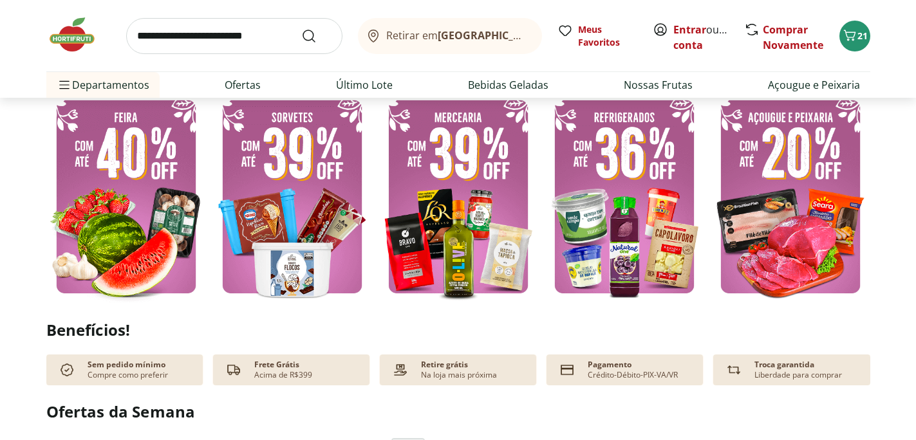
click at [153, 198] on img at bounding box center [126, 196] width 160 height 213
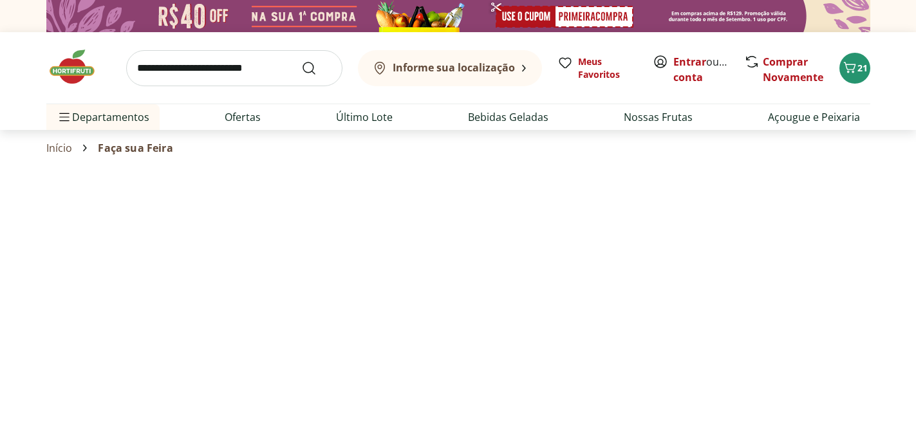
select select "**********"
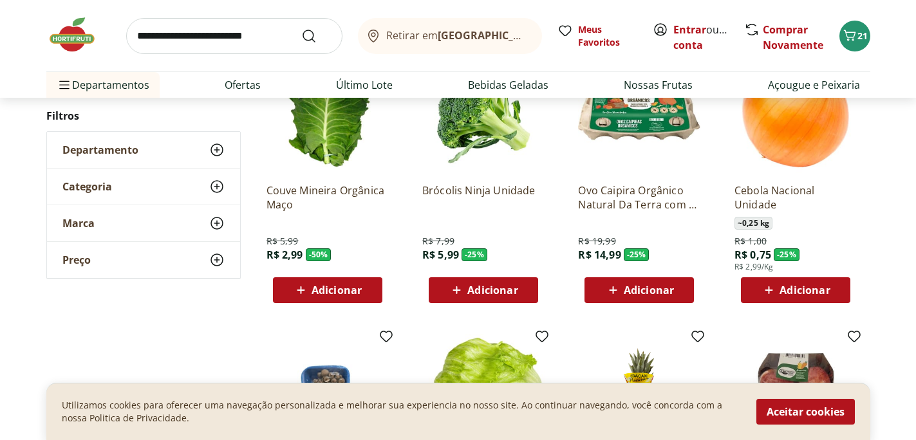
scroll to position [123, 0]
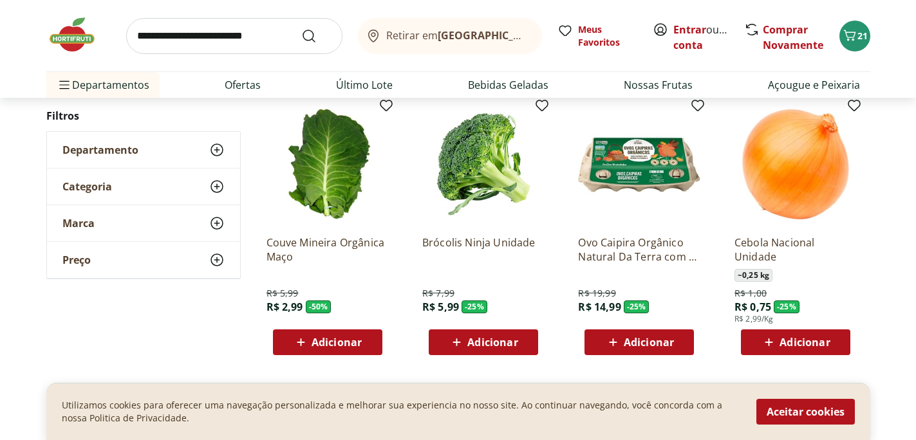
click at [638, 173] on img at bounding box center [639, 164] width 122 height 122
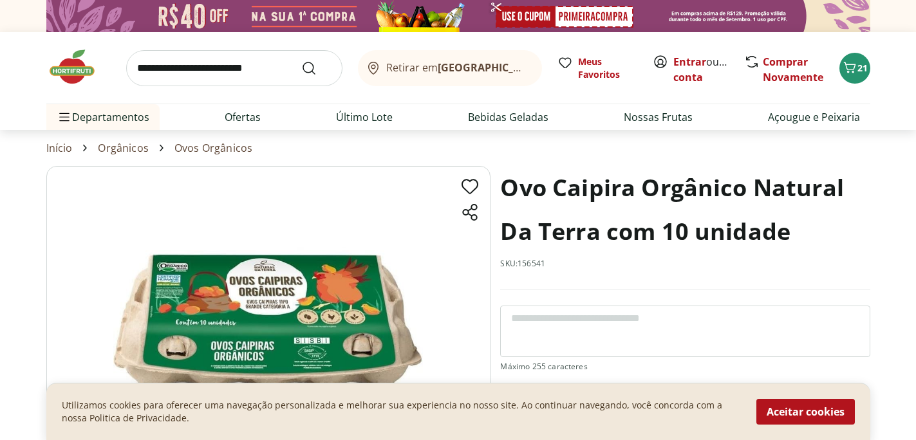
scroll to position [123, 0]
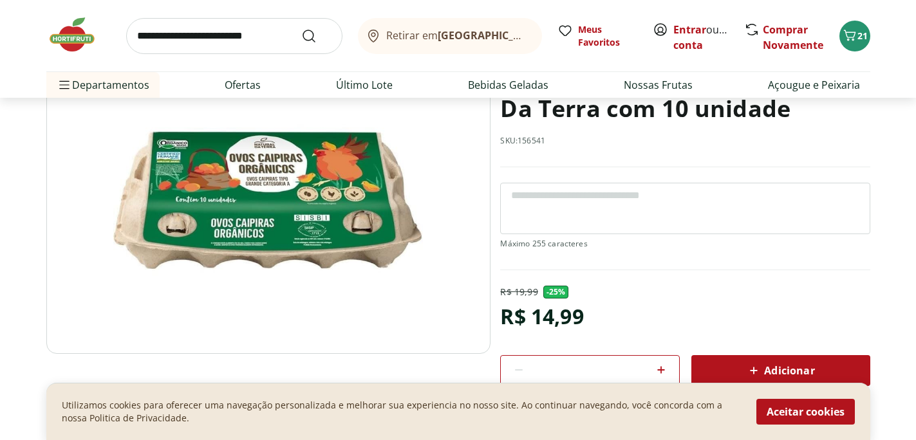
select select "**********"
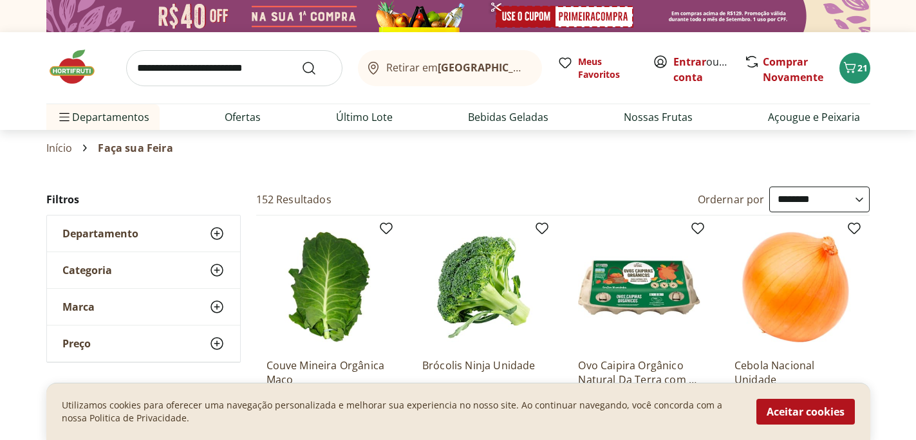
select select "**********"
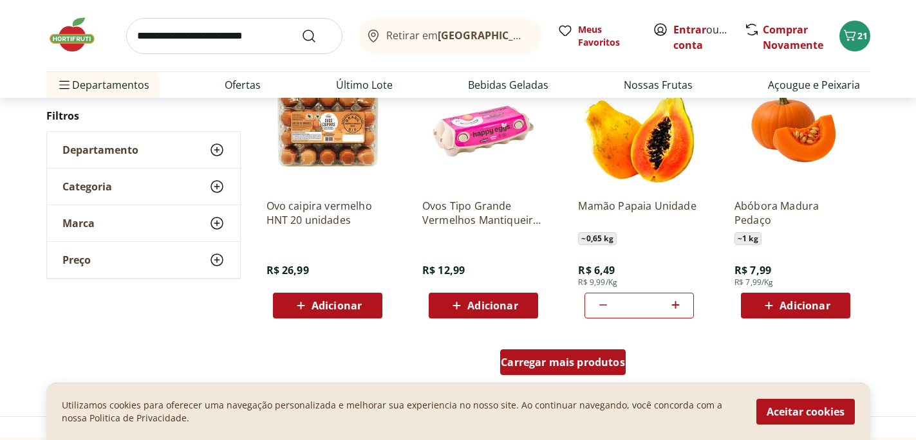
scroll to position [770, 0]
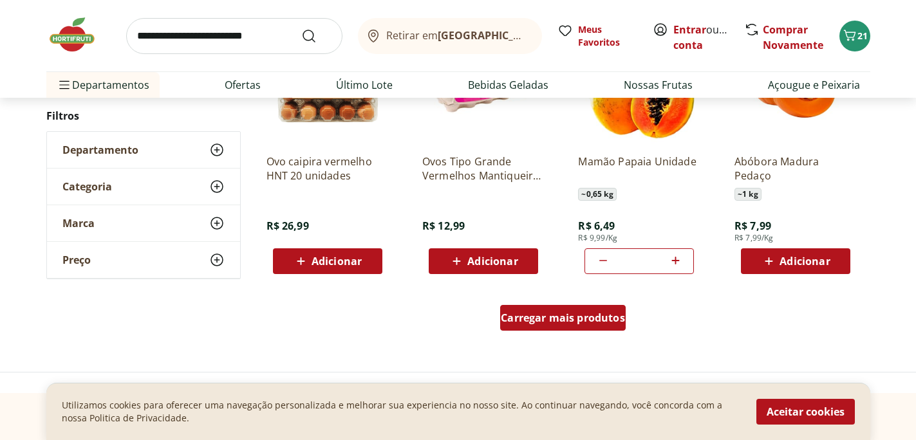
click at [556, 319] on span "Carregar mais produtos" at bounding box center [563, 318] width 124 height 10
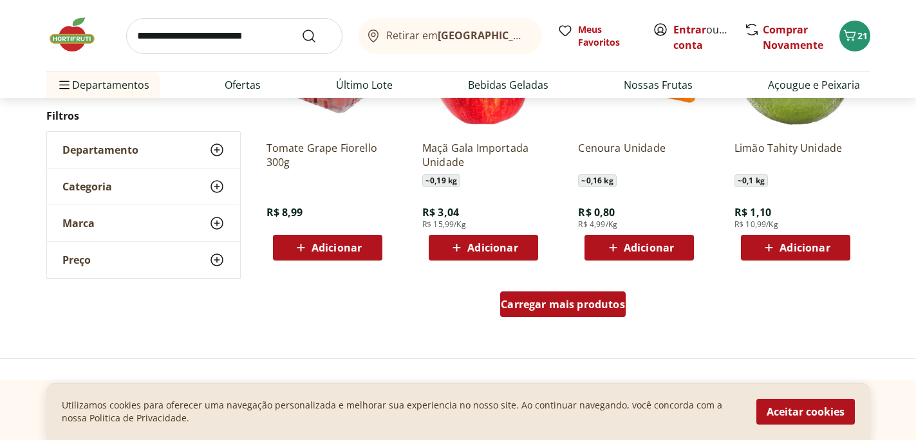
scroll to position [1624, 0]
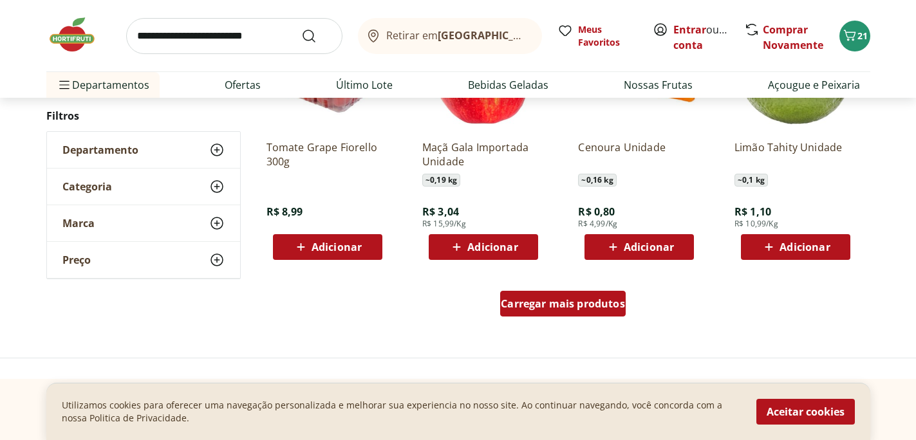
click at [560, 304] on span "Carregar mais produtos" at bounding box center [563, 304] width 124 height 10
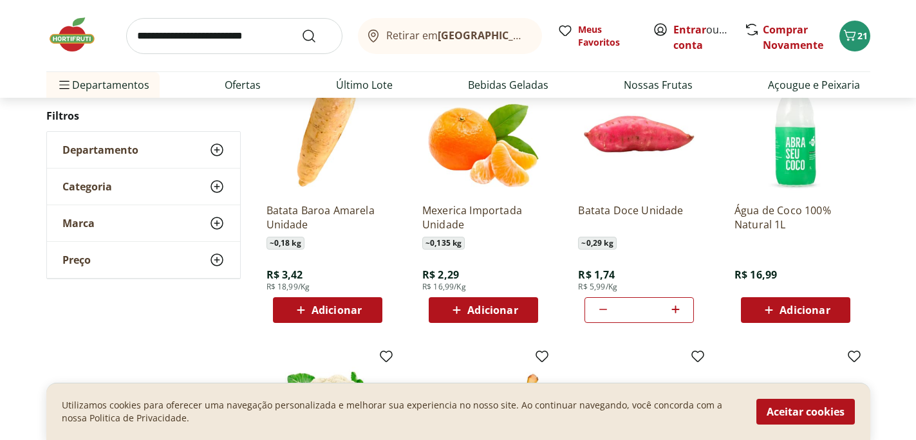
scroll to position [2120, 0]
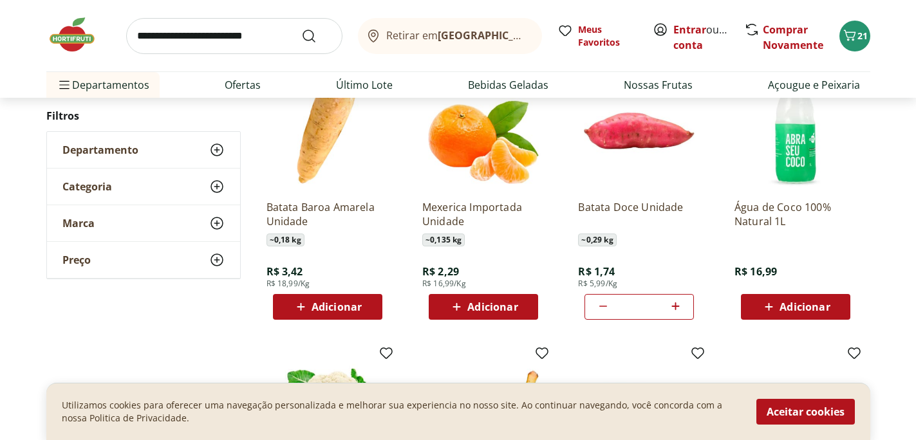
click at [799, 306] on span "Adicionar" at bounding box center [804, 307] width 50 height 10
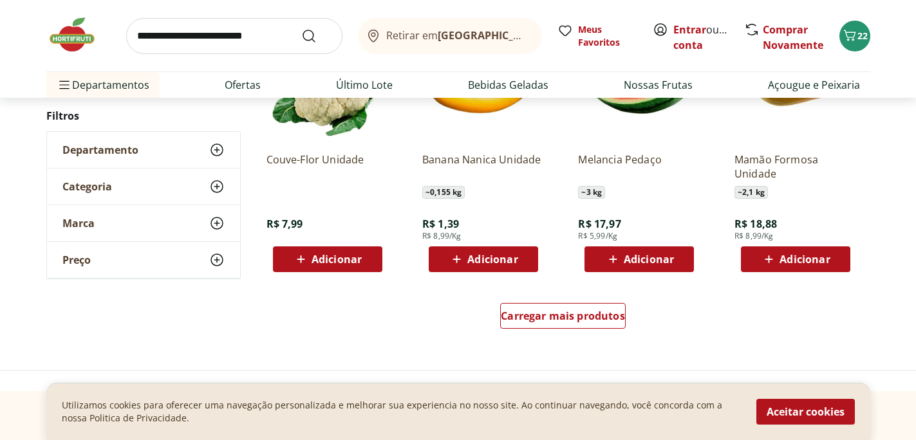
scroll to position [2464, 0]
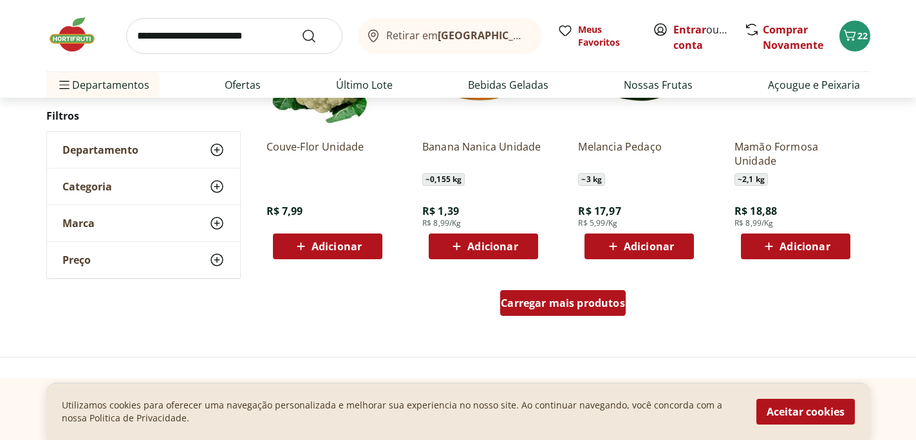
click at [578, 304] on span "Carregar mais produtos" at bounding box center [563, 303] width 124 height 10
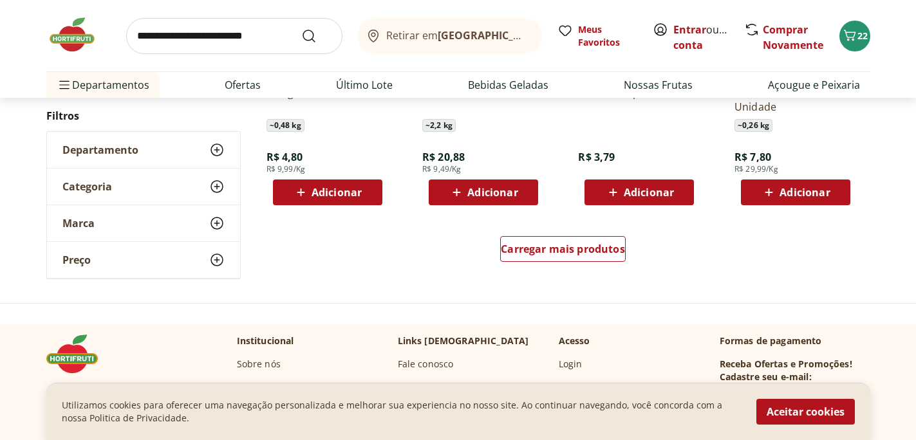
scroll to position [3383, 0]
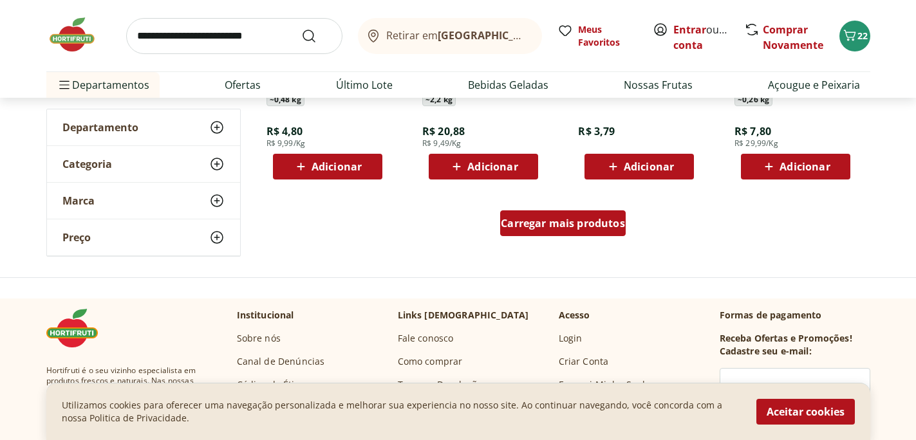
click at [566, 225] on span "Carregar mais produtos" at bounding box center [563, 223] width 124 height 10
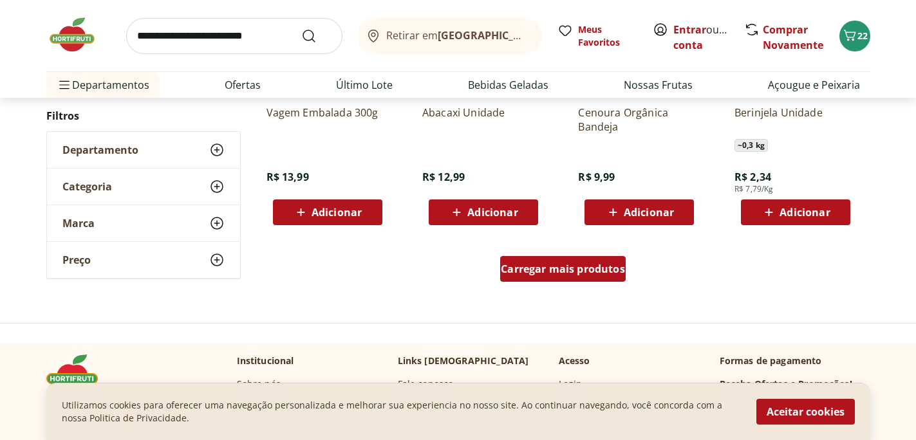
scroll to position [4177, 0]
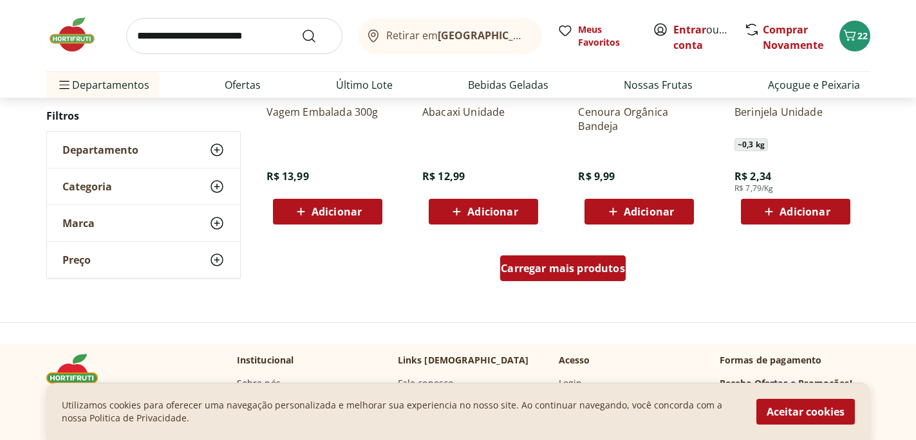
click at [551, 268] on span "Carregar mais produtos" at bounding box center [563, 268] width 124 height 10
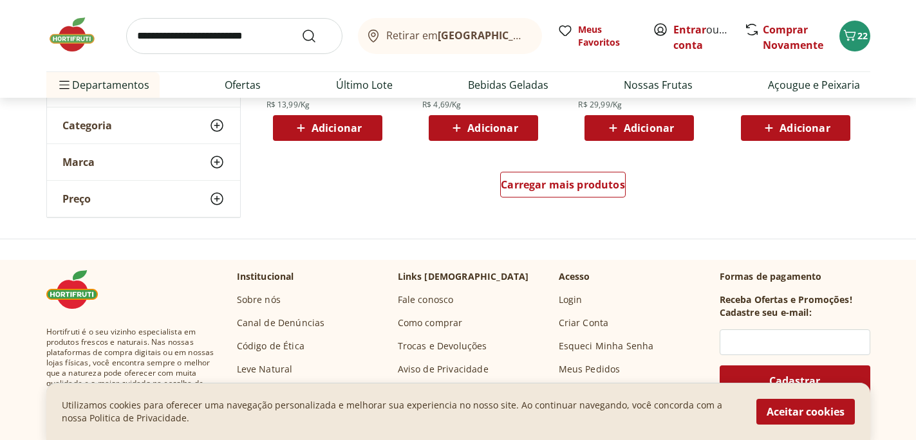
scroll to position [5101, 0]
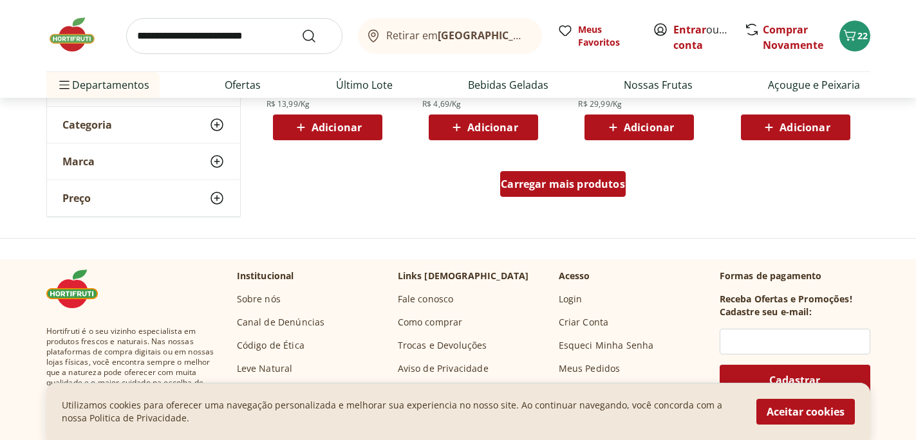
click at [537, 183] on span "Carregar mais produtos" at bounding box center [563, 184] width 124 height 10
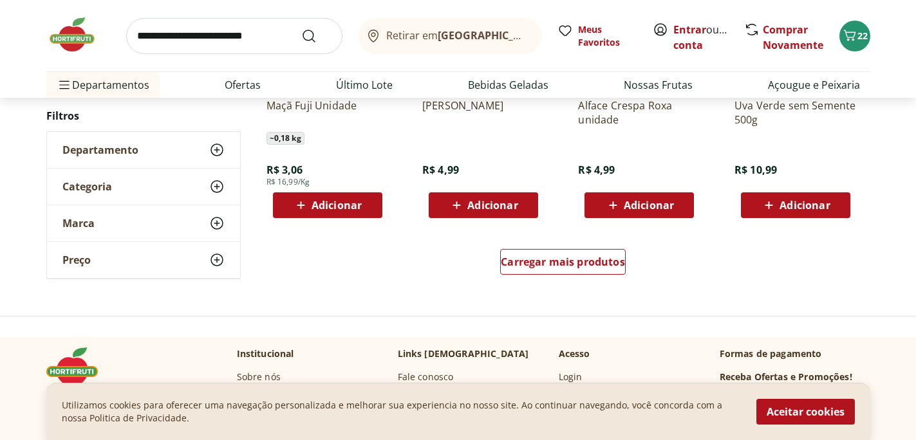
scroll to position [5883, 0]
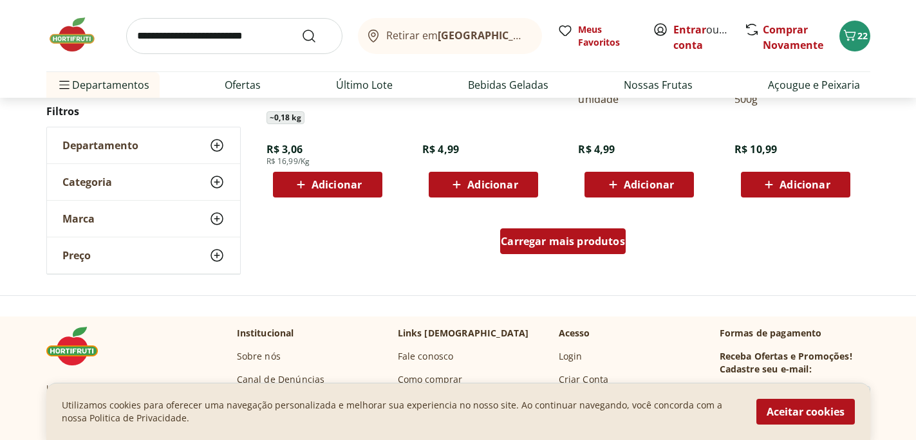
click at [548, 245] on span "Carregar mais produtos" at bounding box center [563, 241] width 124 height 10
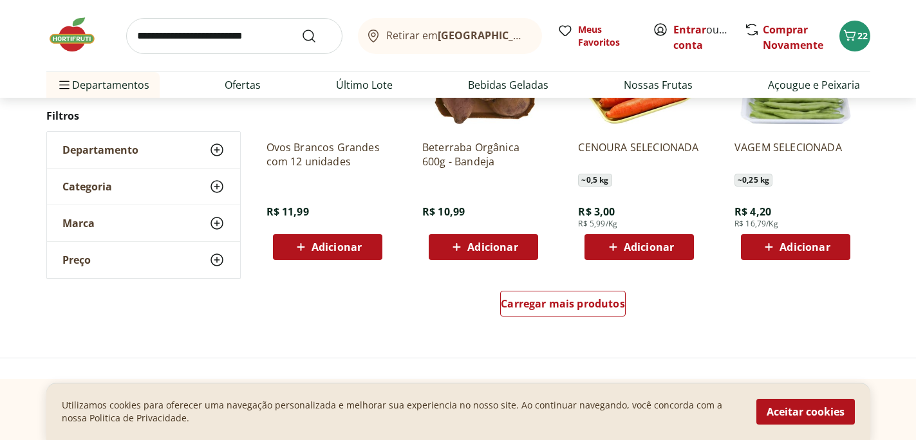
scroll to position [6670, 0]
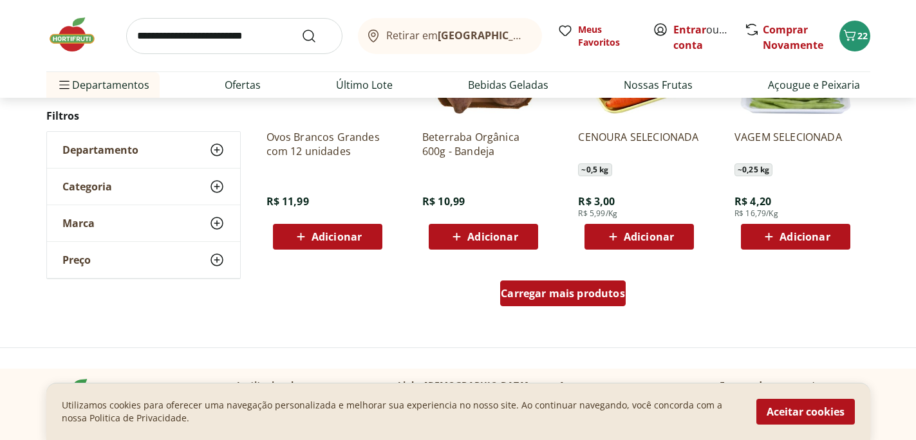
click at [569, 293] on span "Carregar mais produtos" at bounding box center [563, 293] width 124 height 10
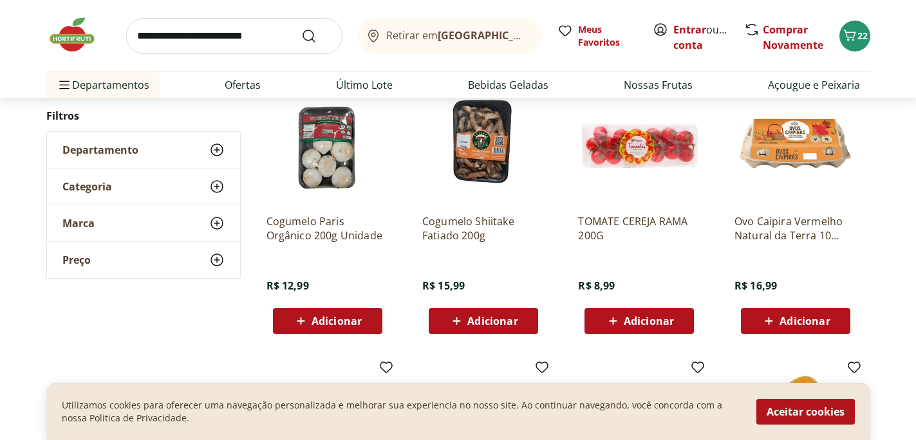
scroll to position [7143, 0]
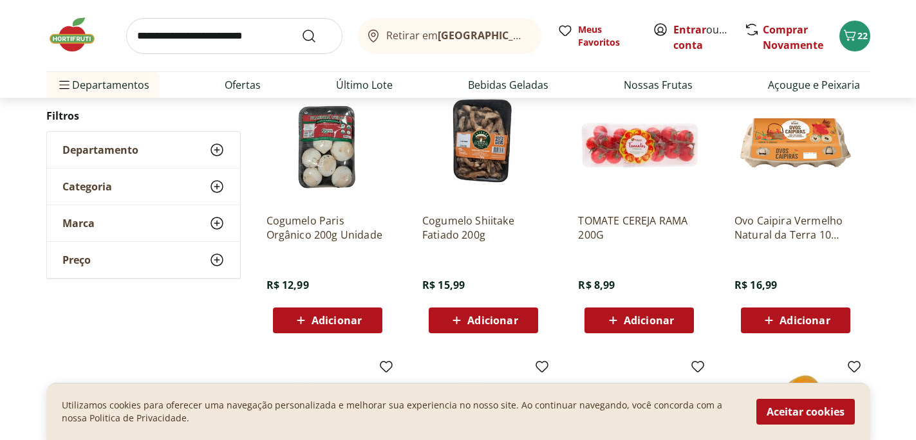
click at [813, 322] on span "Adicionar" at bounding box center [804, 320] width 50 height 10
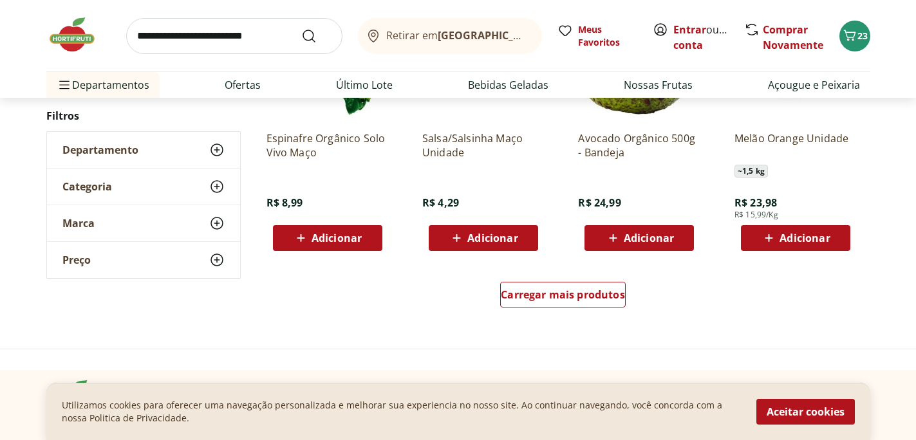
scroll to position [7566, 0]
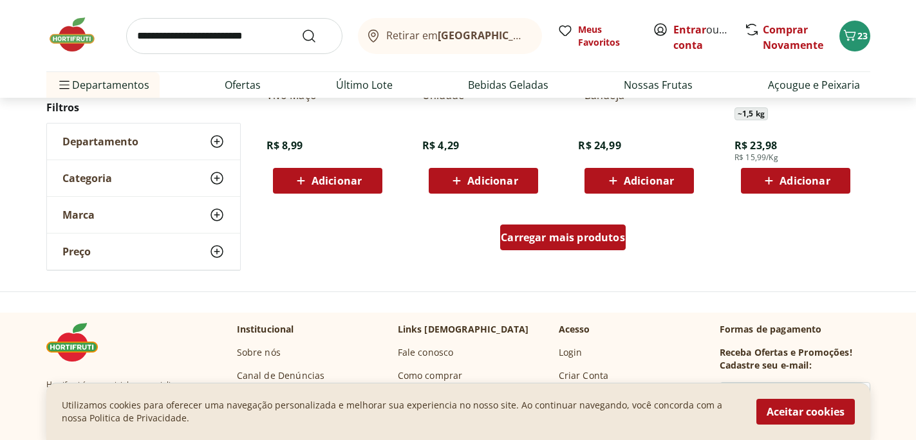
click at [577, 241] on span "Carregar mais produtos" at bounding box center [563, 237] width 124 height 10
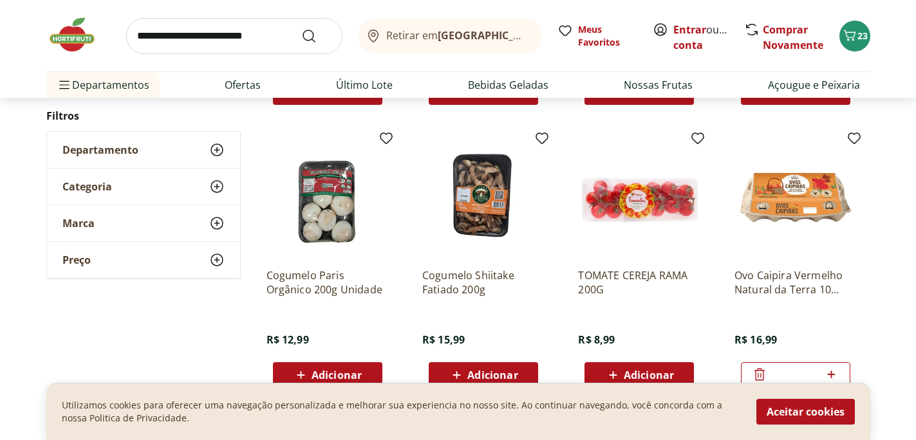
scroll to position [6655, 0]
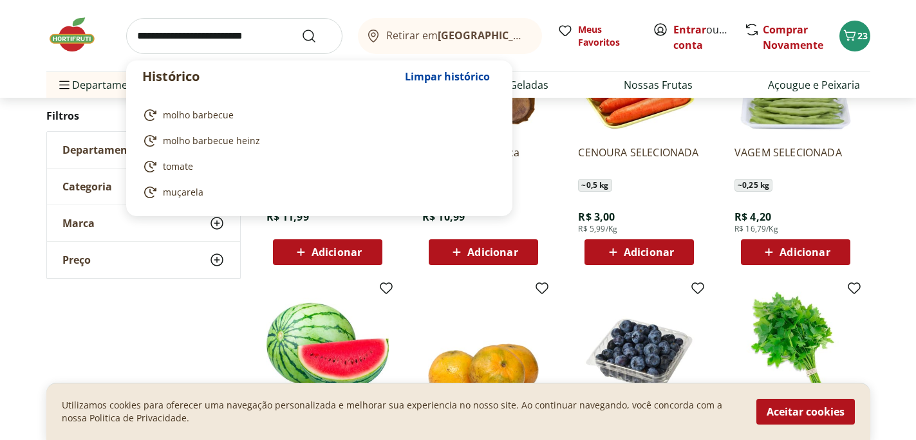
click at [158, 37] on input "search" at bounding box center [234, 36] width 216 height 36
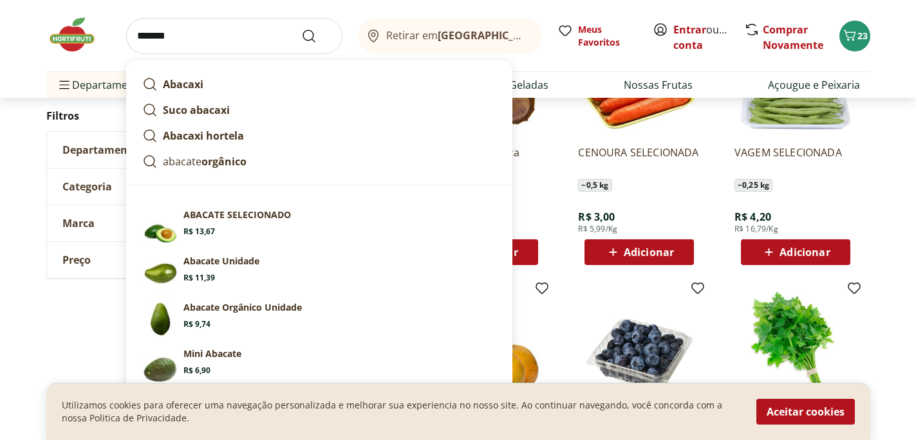
type input "*******"
click at [301, 28] on button "Submit Search" at bounding box center [316, 35] width 31 height 15
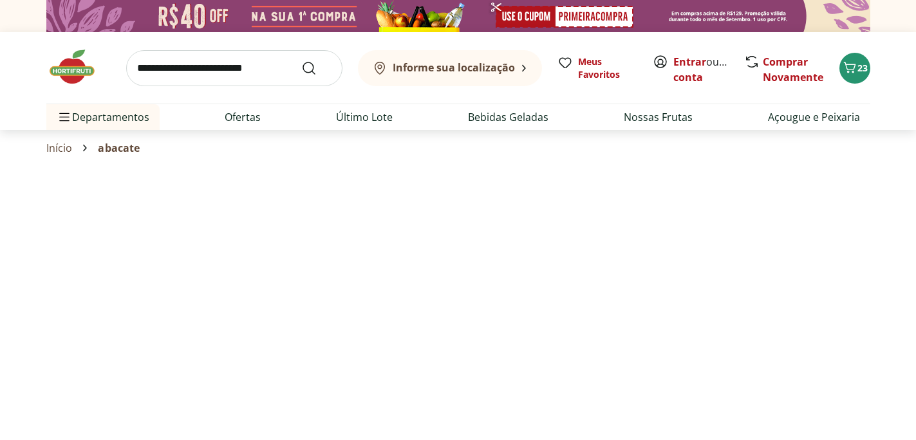
select select "**********"
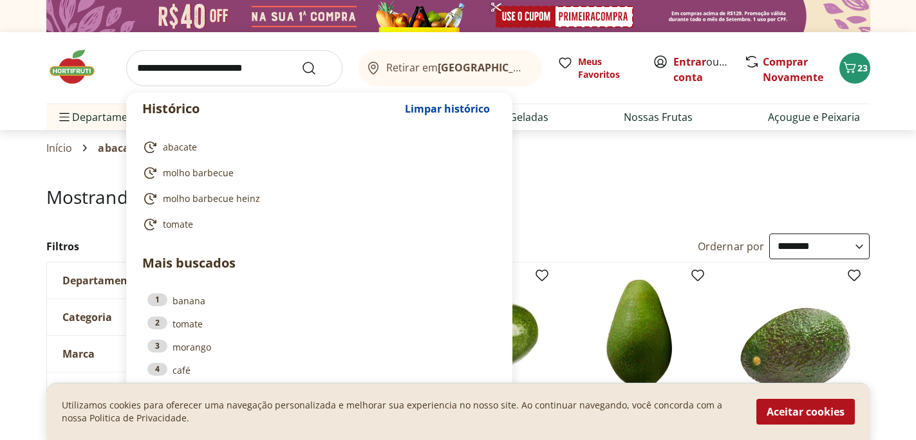
click at [150, 66] on input "search" at bounding box center [234, 68] width 216 height 36
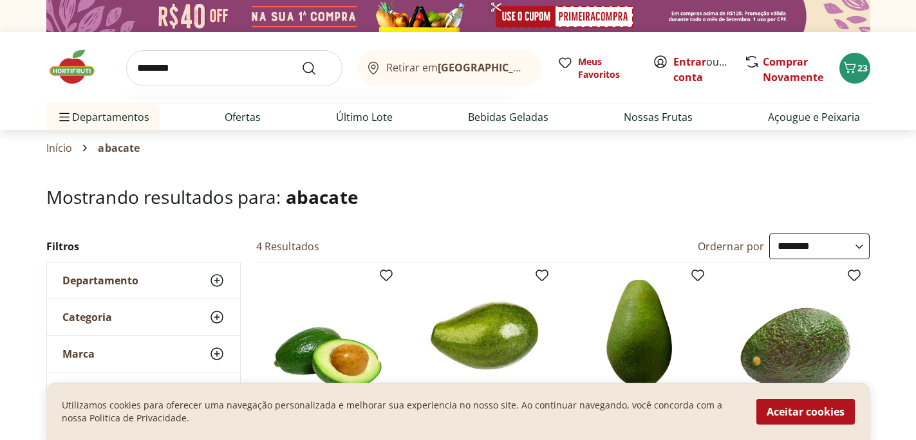
type input "********"
click at [301, 61] on button "Submit Search" at bounding box center [316, 68] width 31 height 15
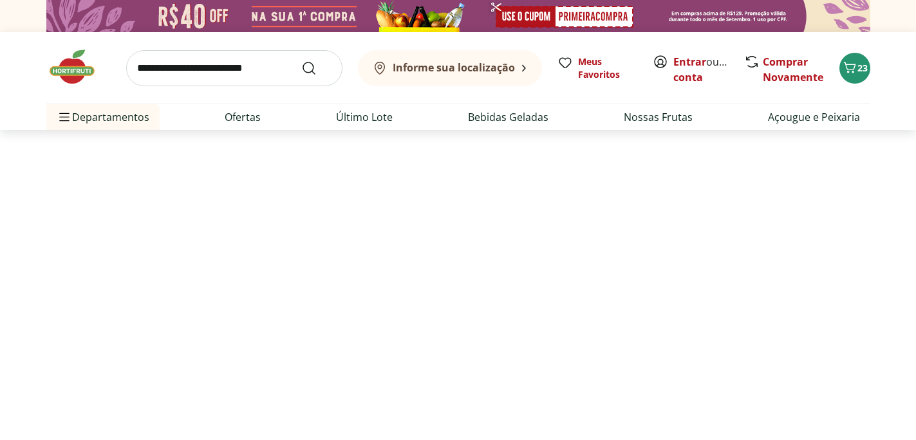
select select "**********"
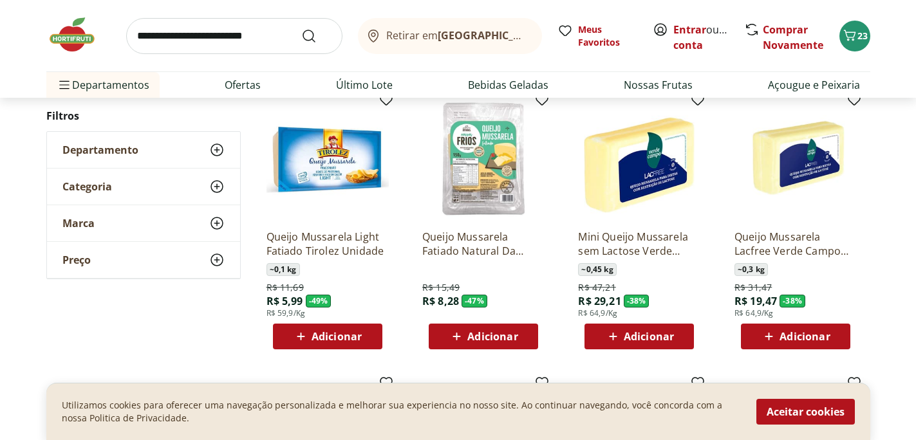
scroll to position [165, 0]
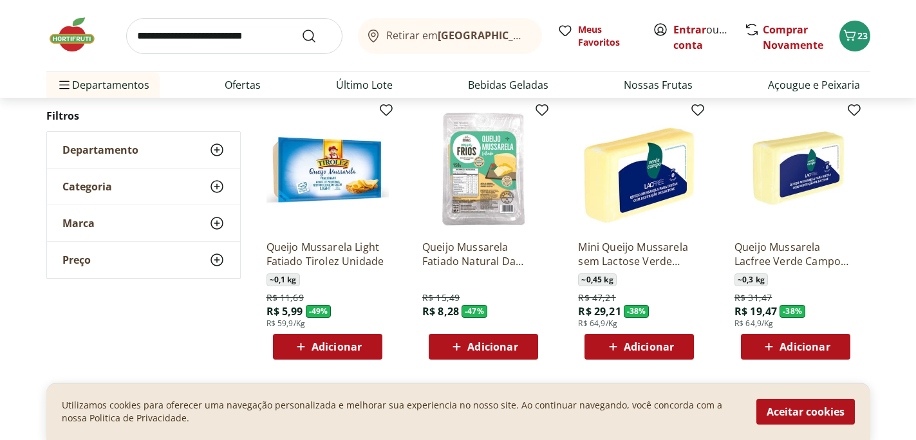
click at [495, 186] on img at bounding box center [483, 168] width 122 height 122
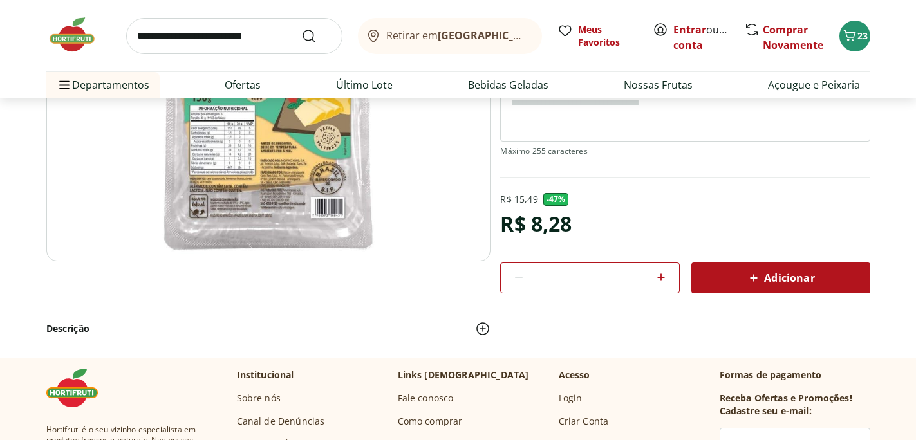
scroll to position [222, 0]
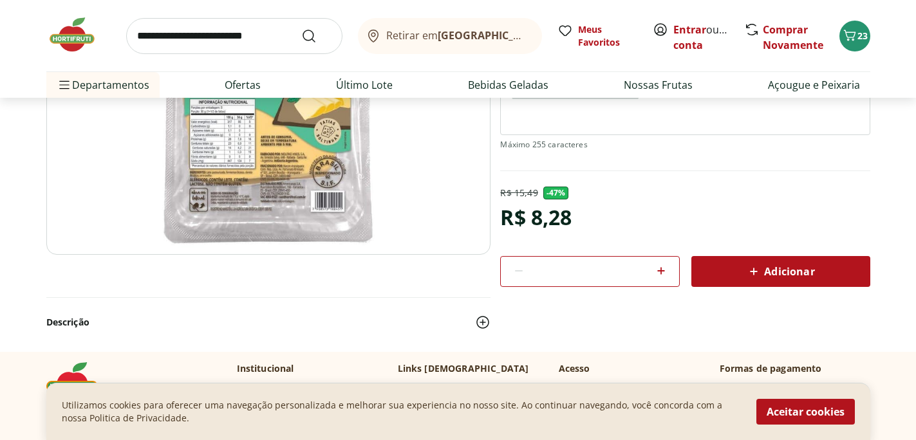
click at [791, 266] on span "Adicionar" at bounding box center [780, 271] width 68 height 15
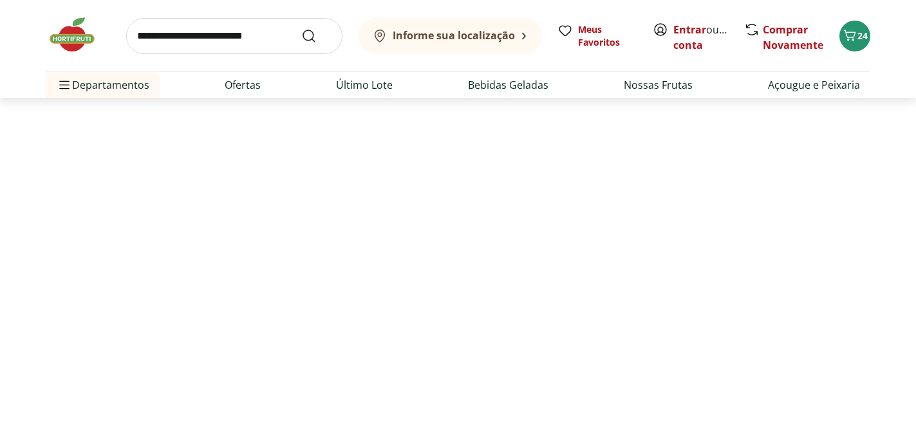
scroll to position [165, 0]
select select "**********"
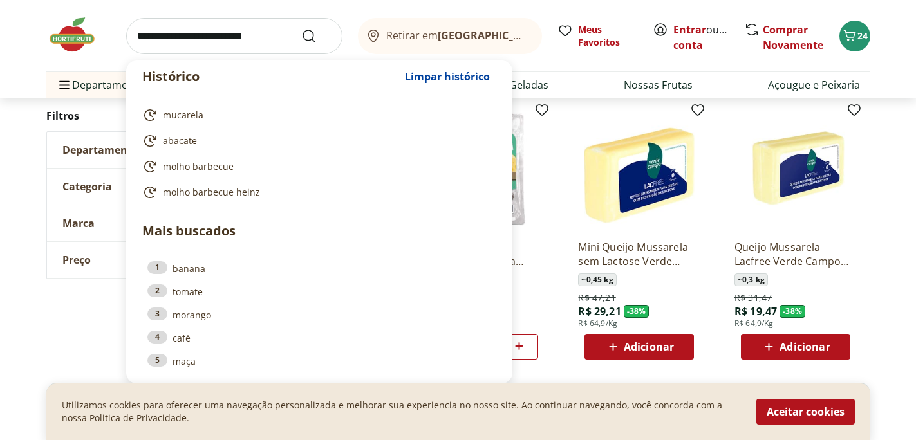
click at [138, 35] on input "search" at bounding box center [234, 36] width 216 height 36
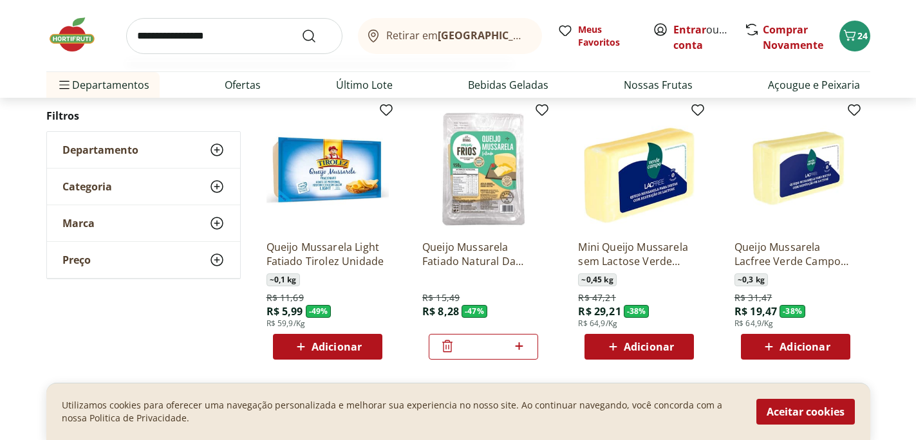
type input "**********"
click at [301, 28] on button "Submit Search" at bounding box center [316, 35] width 31 height 15
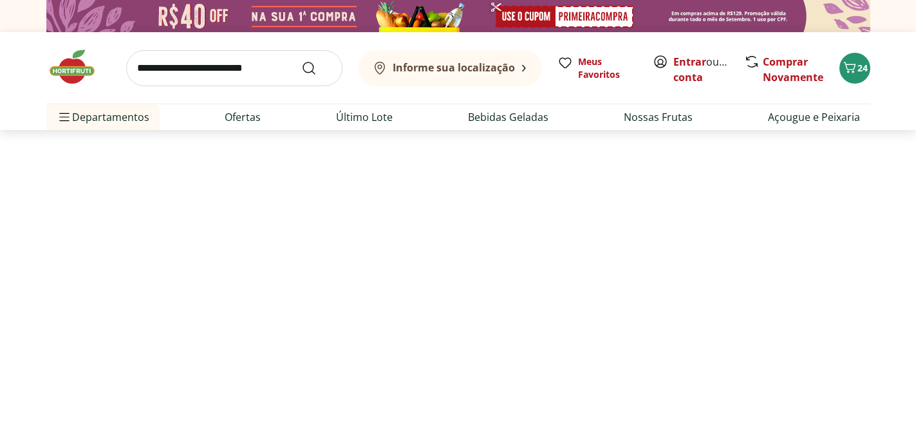
select select "**********"
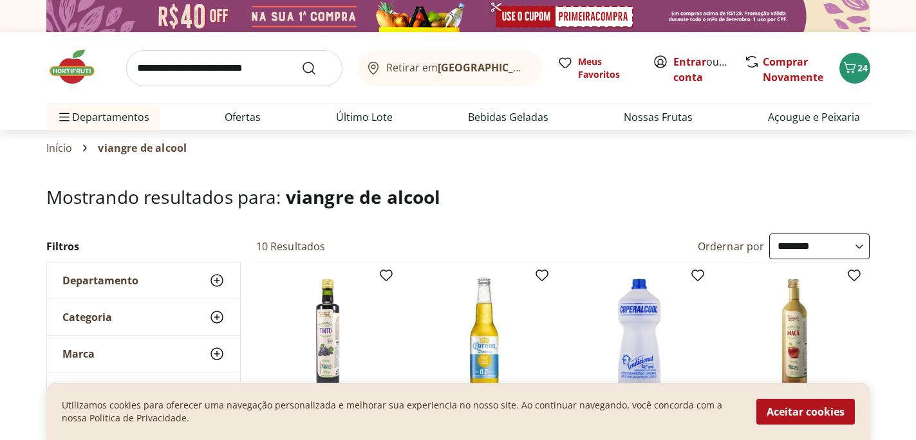
click at [142, 70] on input "search" at bounding box center [234, 68] width 216 height 36
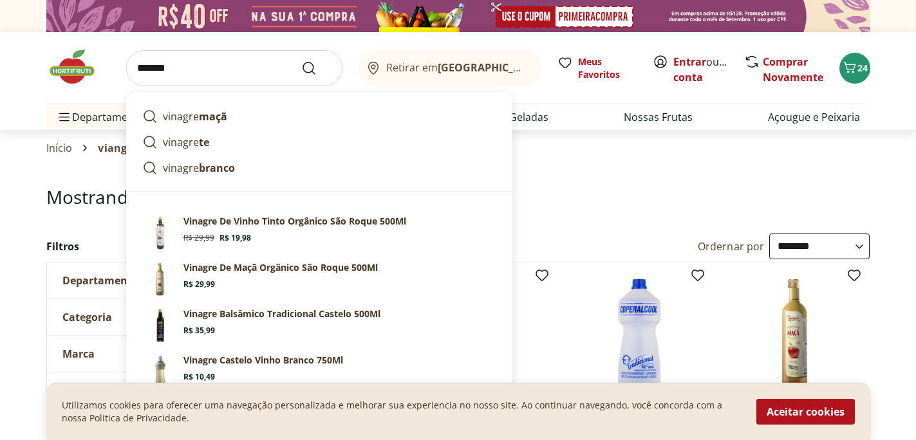
type input "*******"
click at [301, 61] on button "Submit Search" at bounding box center [316, 68] width 31 height 15
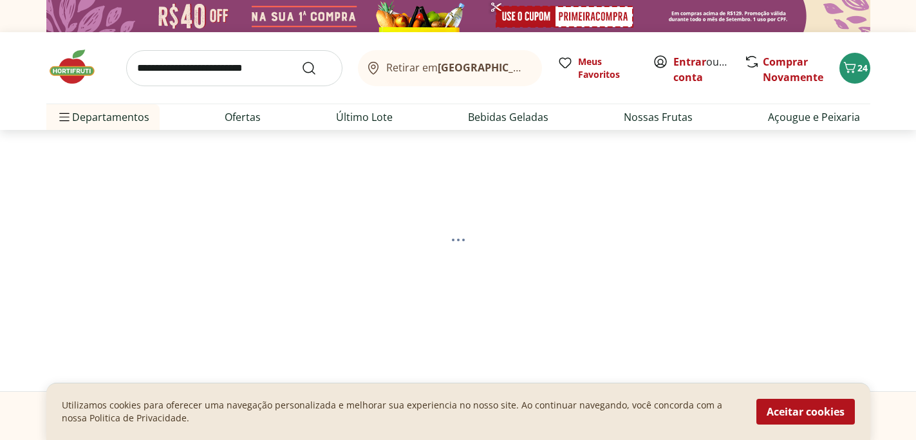
select select "**********"
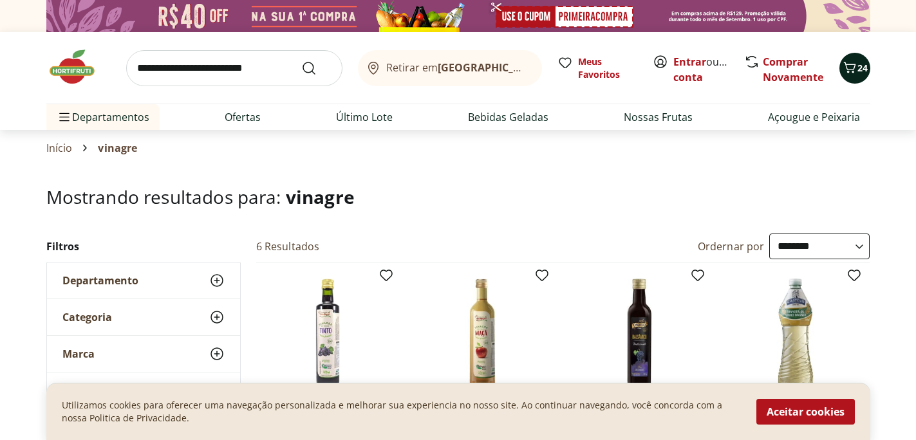
click at [855, 65] on icon "Carrinho" at bounding box center [849, 67] width 15 height 15
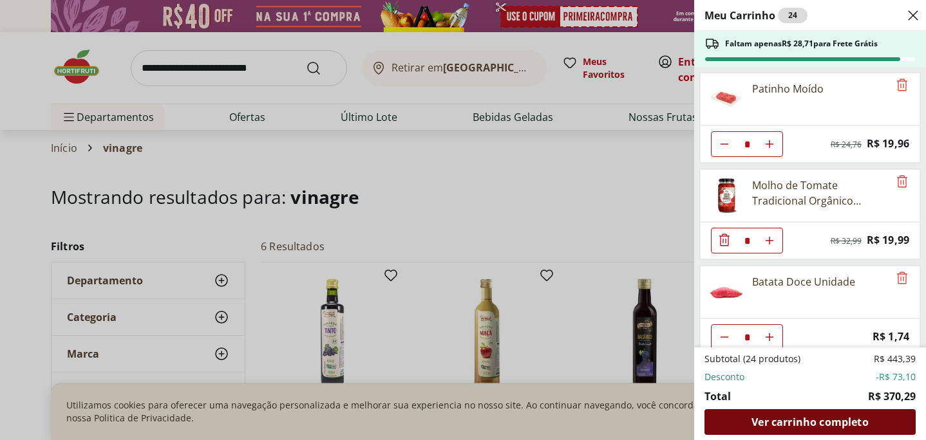
click at [806, 424] on span "Ver carrinho completo" at bounding box center [809, 422] width 117 height 10
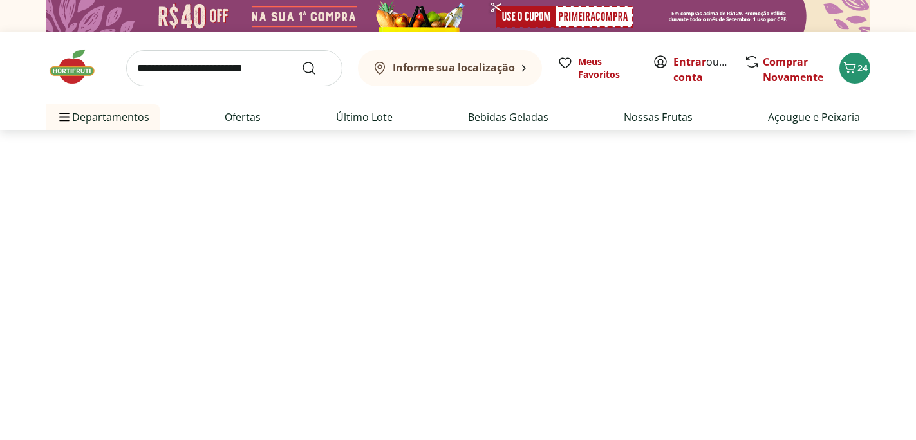
select select "**********"
